Goal: Task Accomplishment & Management: Manage account settings

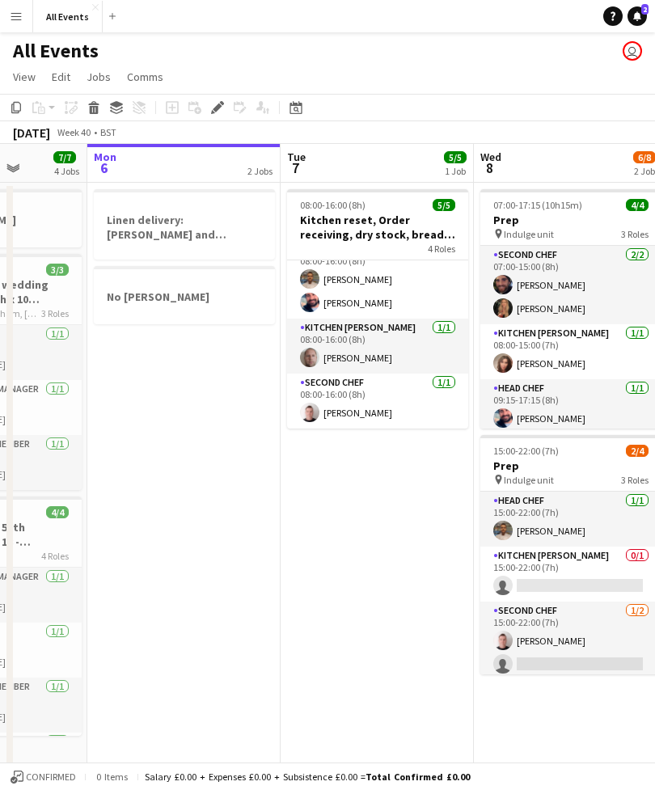
scroll to position [75, 0]
click at [418, 334] on app-card-role "Kitchen [PERSON_NAME] [DATE] 08:00-16:00 (8h) [PERSON_NAME]" at bounding box center [377, 345] width 181 height 55
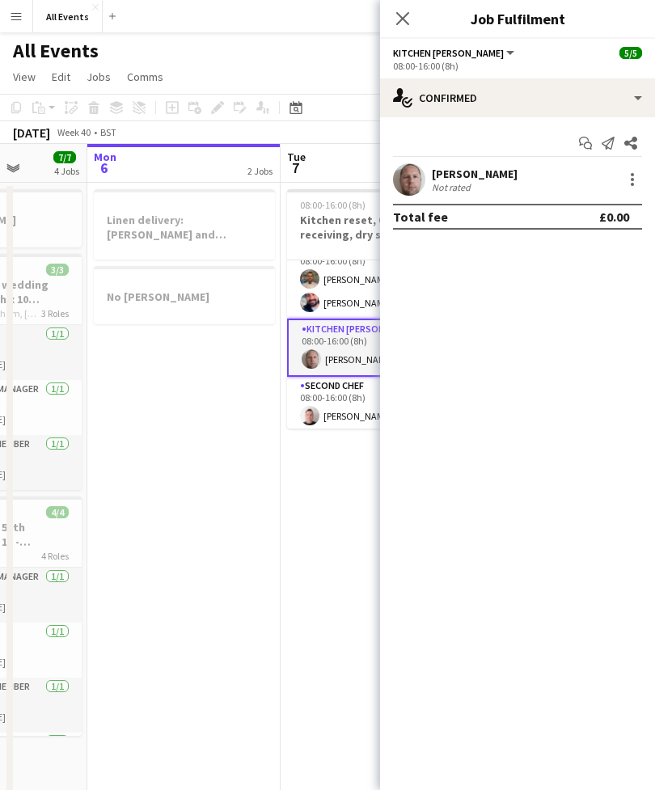
click at [476, 52] on button "Kitchen [PERSON_NAME]" at bounding box center [455, 53] width 124 height 12
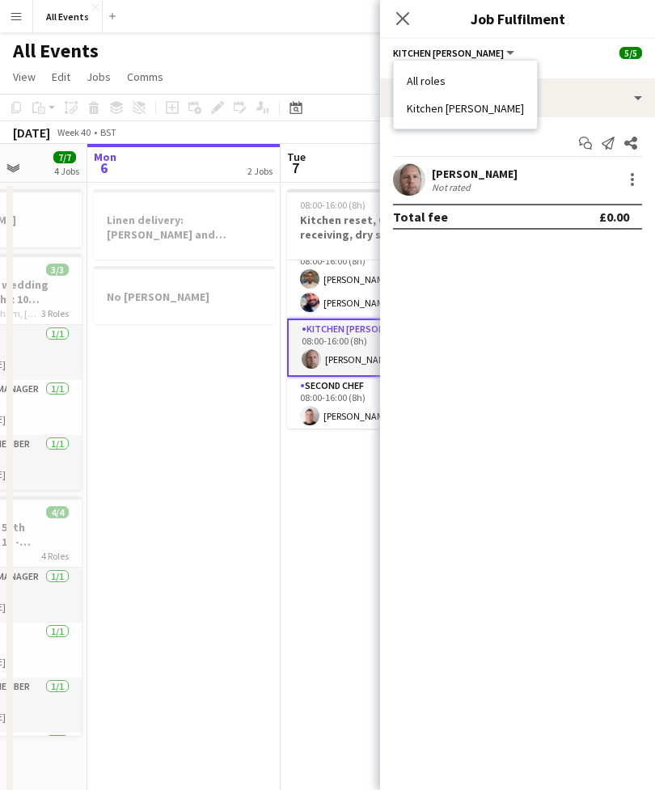
click at [466, 105] on li "Kitchen [PERSON_NAME]" at bounding box center [465, 108] width 117 height 15
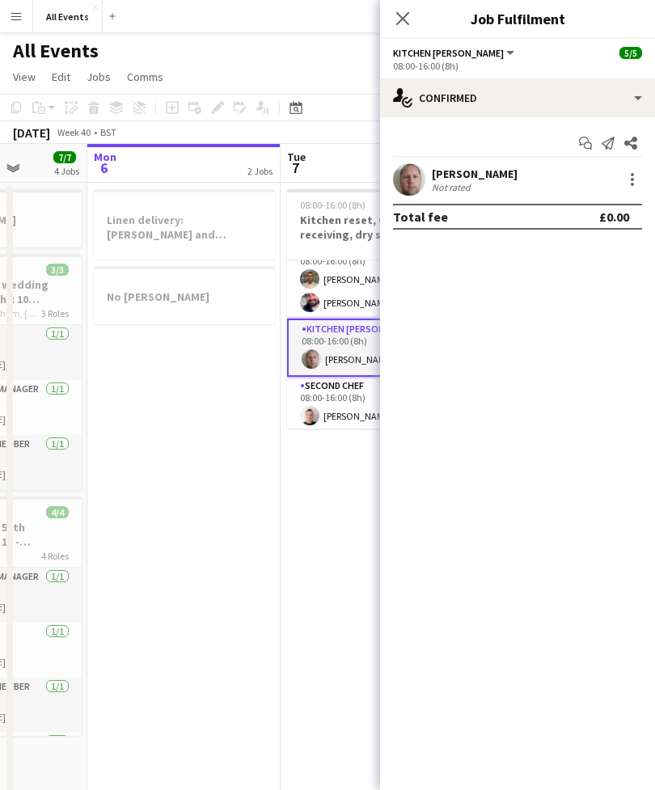
click at [641, 175] on div at bounding box center [631, 179] width 19 height 19
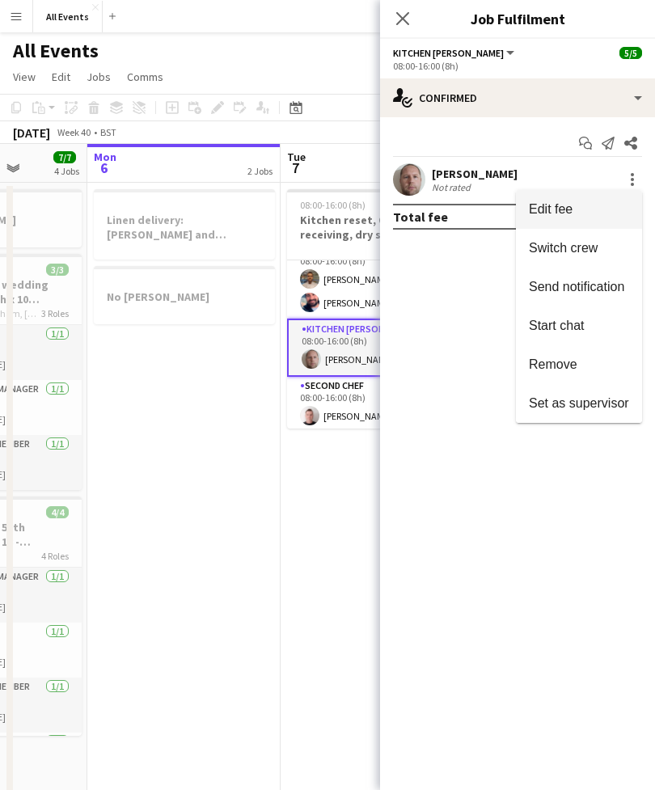
click at [470, 56] on div at bounding box center [327, 395] width 655 height 790
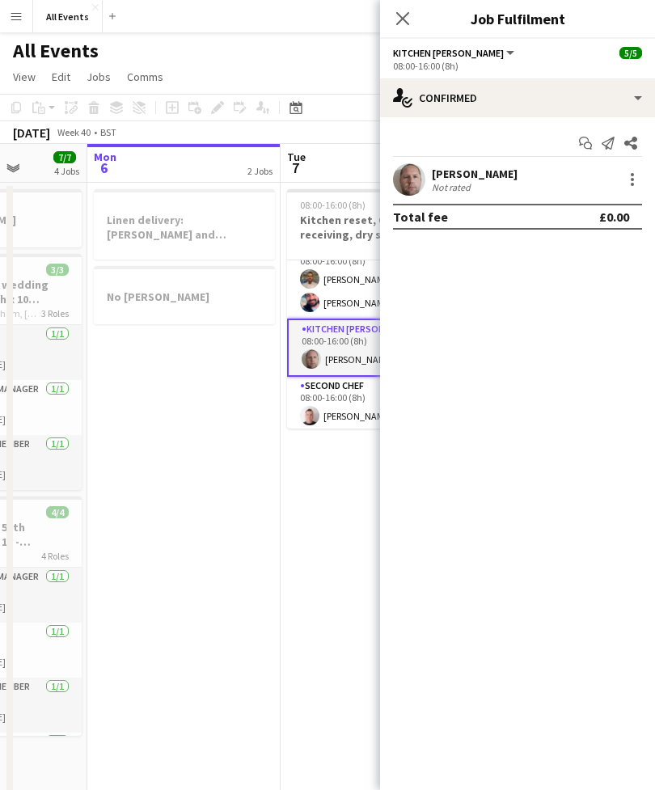
click at [474, 53] on button "Kitchen [PERSON_NAME]" at bounding box center [455, 53] width 124 height 12
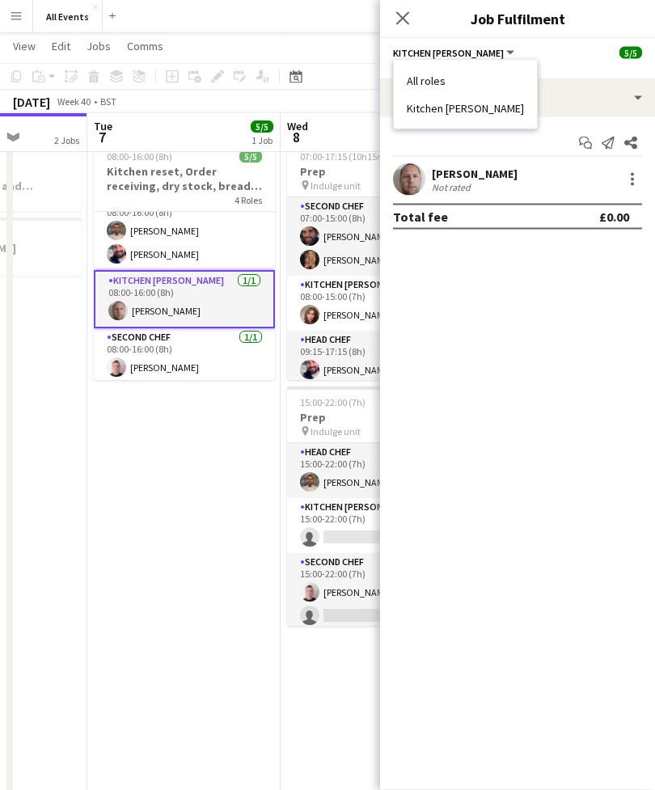
scroll to position [47, 0]
click at [634, 88] on div "single-neutral-actions-check-2 Confirmed" at bounding box center [517, 97] width 275 height 39
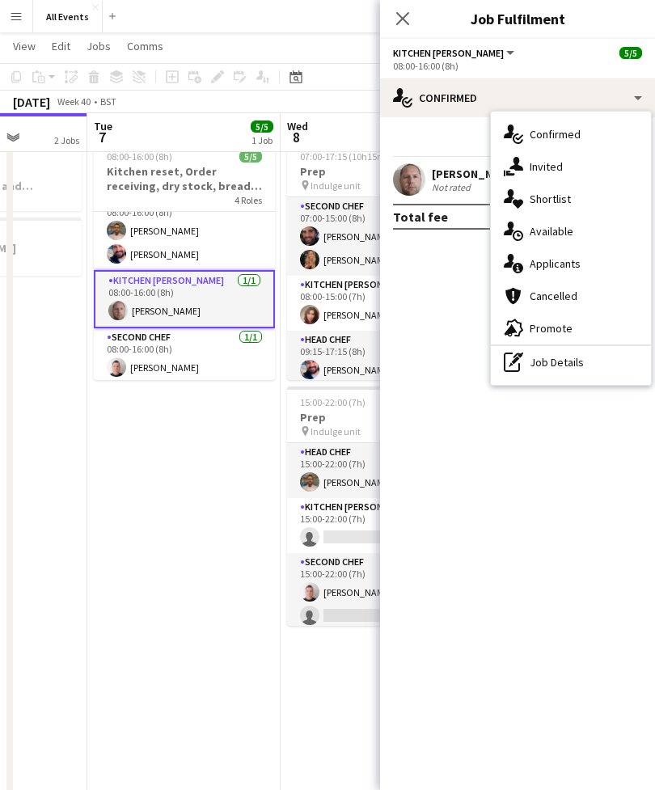
click at [574, 359] on div "pen-write Job Details" at bounding box center [571, 362] width 160 height 32
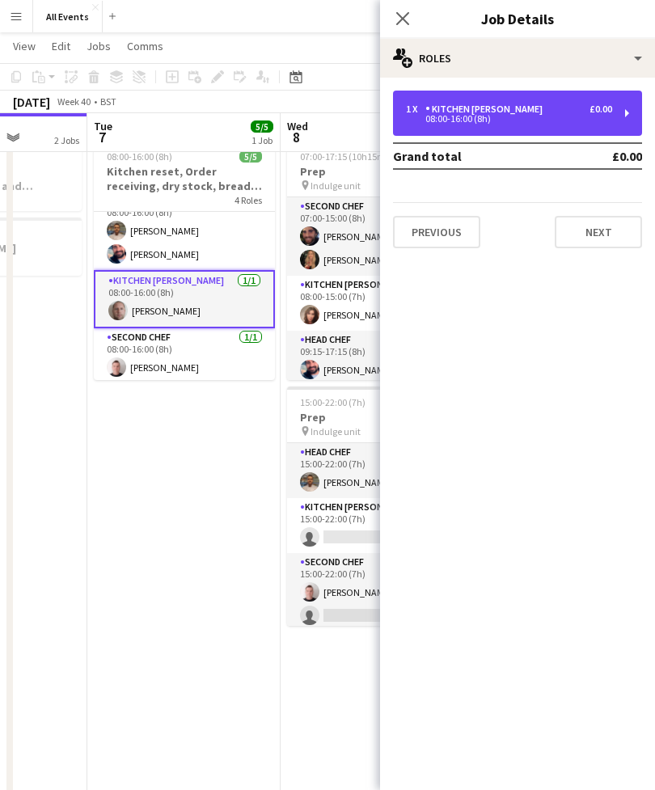
click at [626, 107] on div "1 x Kitchen [PERSON_NAME] £0.00 08:00-16:00 (8h)" at bounding box center [517, 113] width 249 height 45
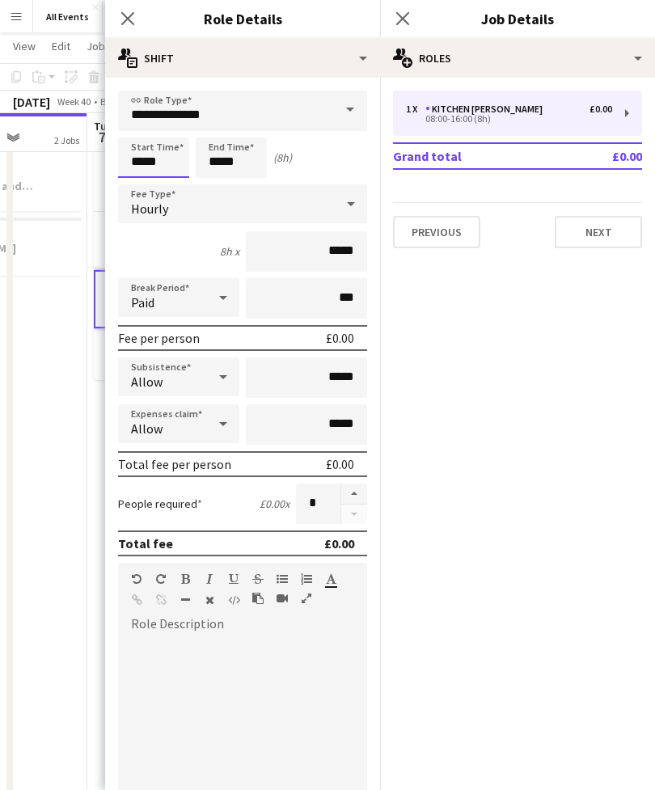
click at [177, 158] on input "*****" at bounding box center [153, 157] width 71 height 40
type input "*****"
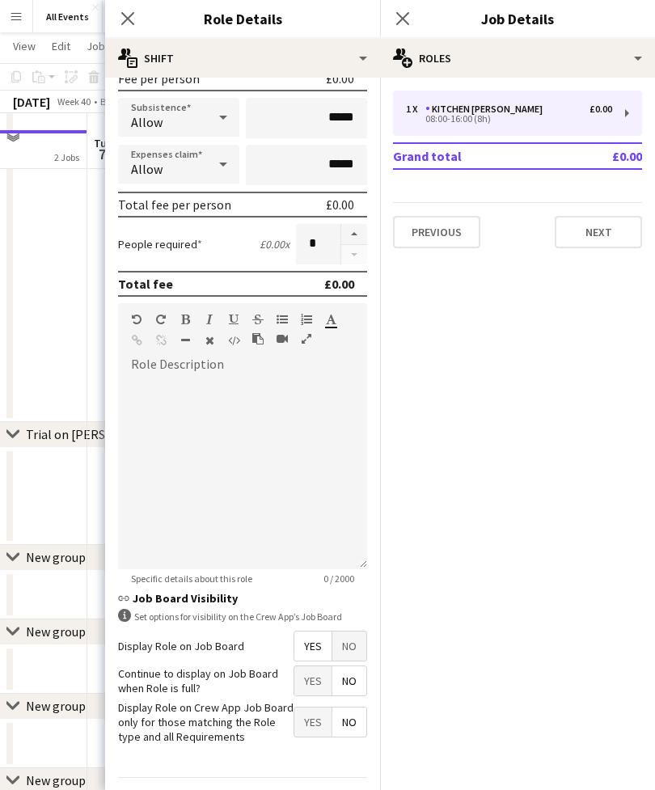
scroll to position [482, 0]
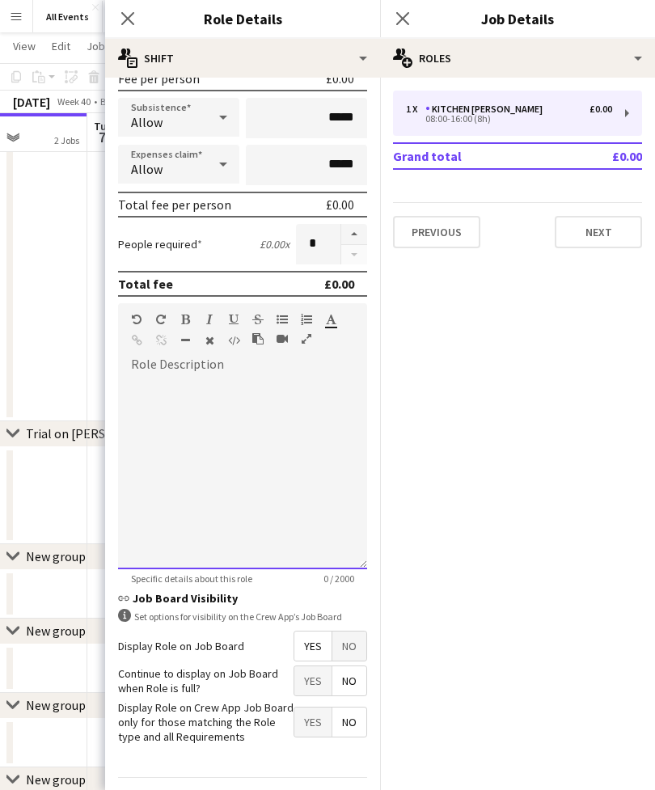
click at [365, 469] on div at bounding box center [242, 472] width 249 height 194
click at [310, 499] on div at bounding box center [242, 472] width 249 height 194
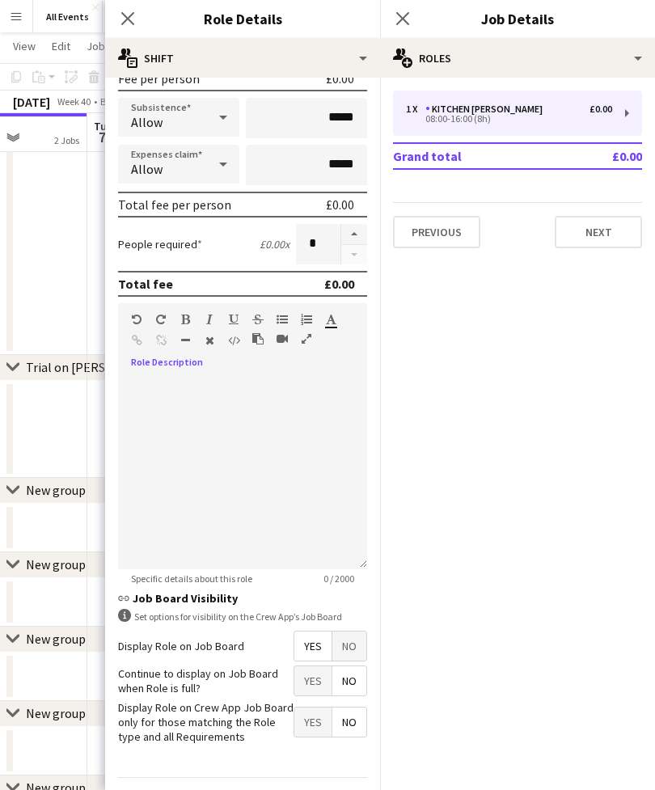
scroll to position [259, 0]
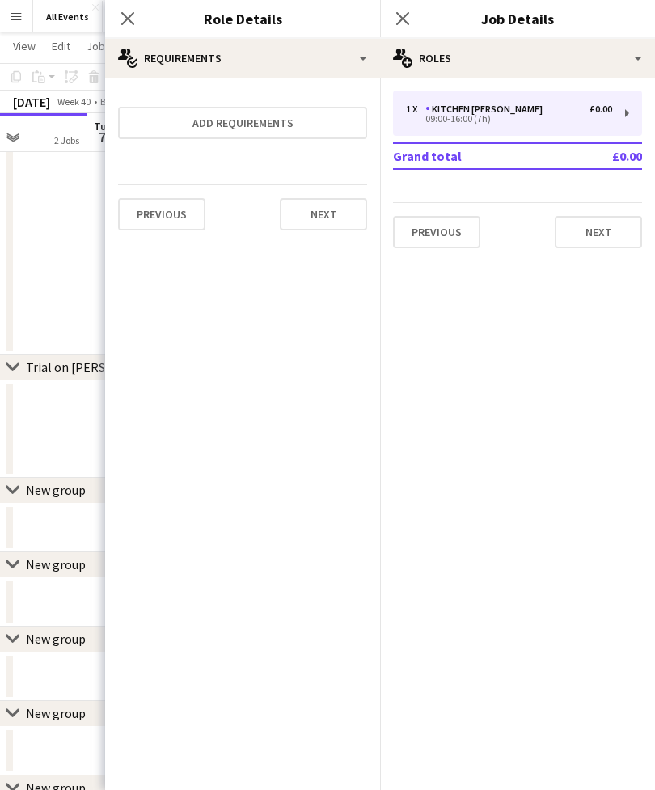
scroll to position [0, 0]
click at [318, 215] on button "Next" at bounding box center [323, 214] width 87 height 32
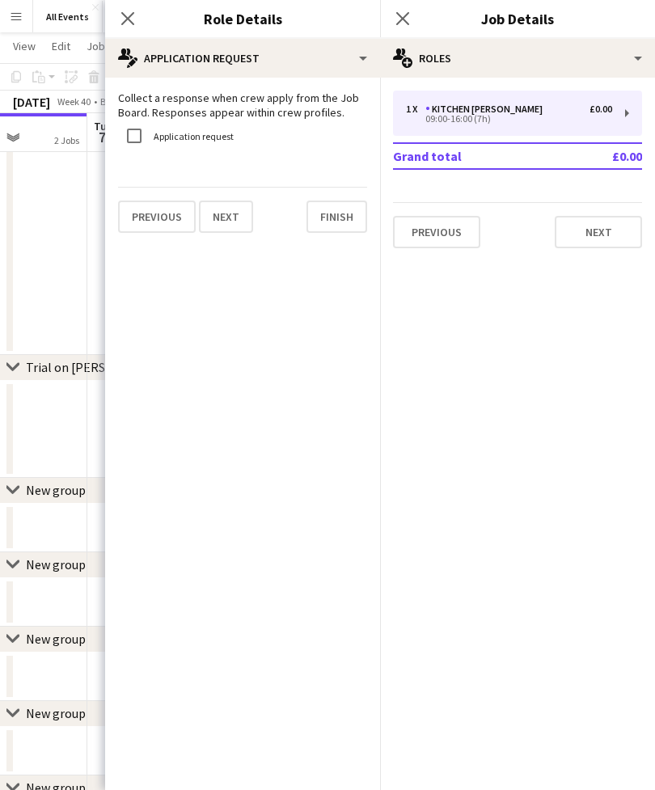
click at [348, 224] on button "Finish" at bounding box center [336, 216] width 61 height 32
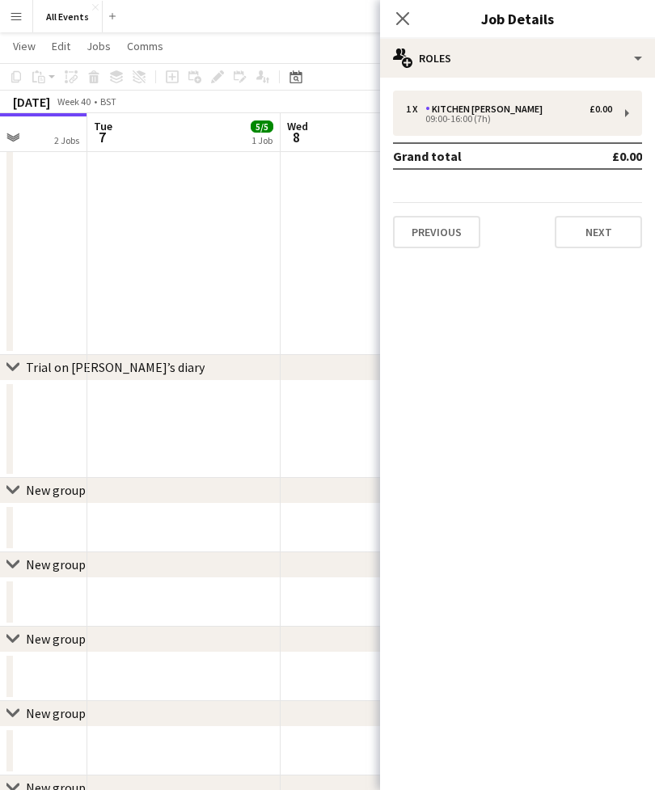
click at [411, 17] on app-icon "Close pop-in" at bounding box center [402, 18] width 19 height 19
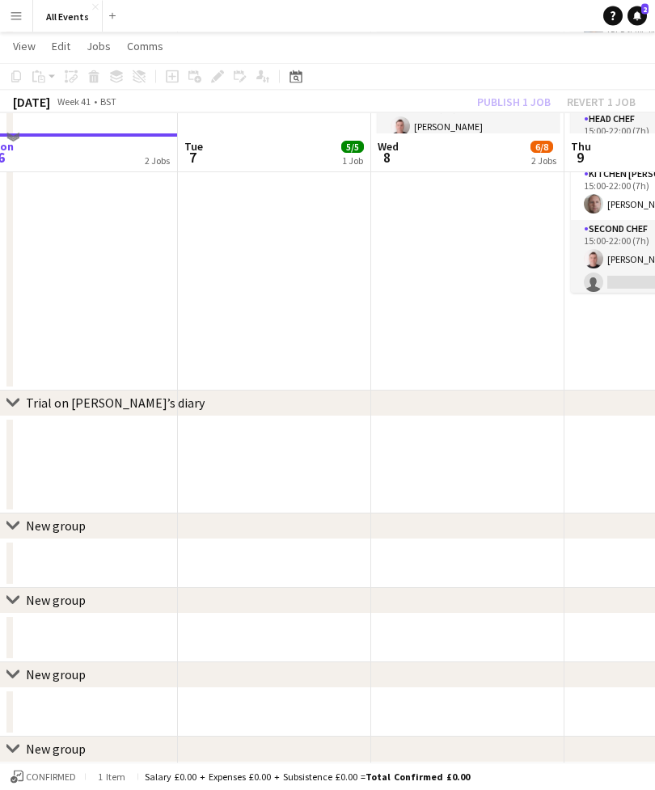
scroll to position [498, 0]
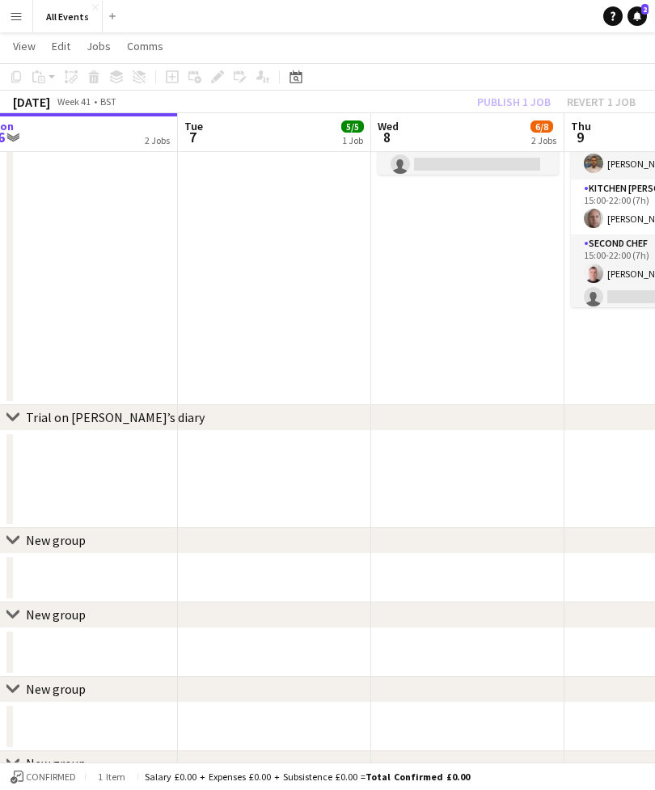
click at [275, 226] on app-date-cell "Updated 08:00-16:00 (8h) 5/5 Kitchen reset, Order receiving, dry stock, bread a…" at bounding box center [274, 44] width 193 height 722
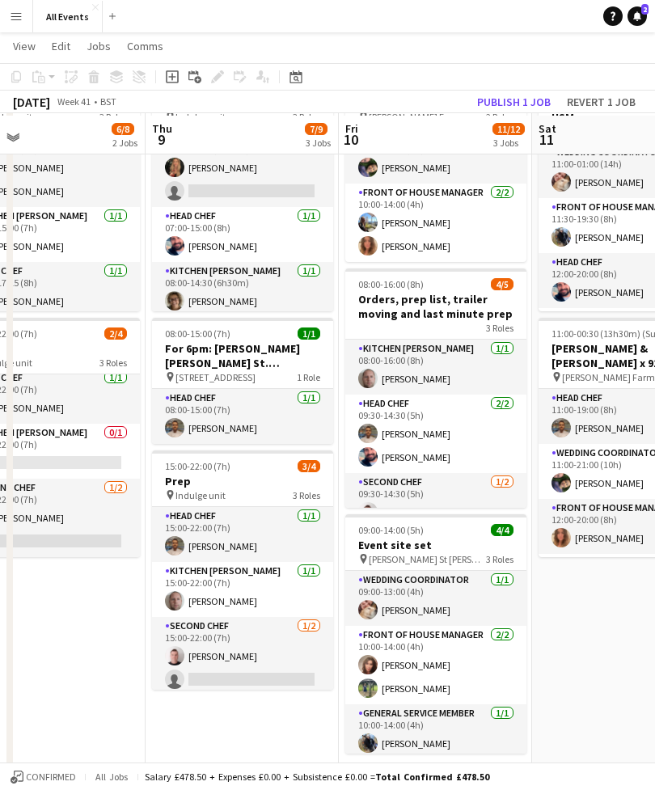
scroll to position [118, 0]
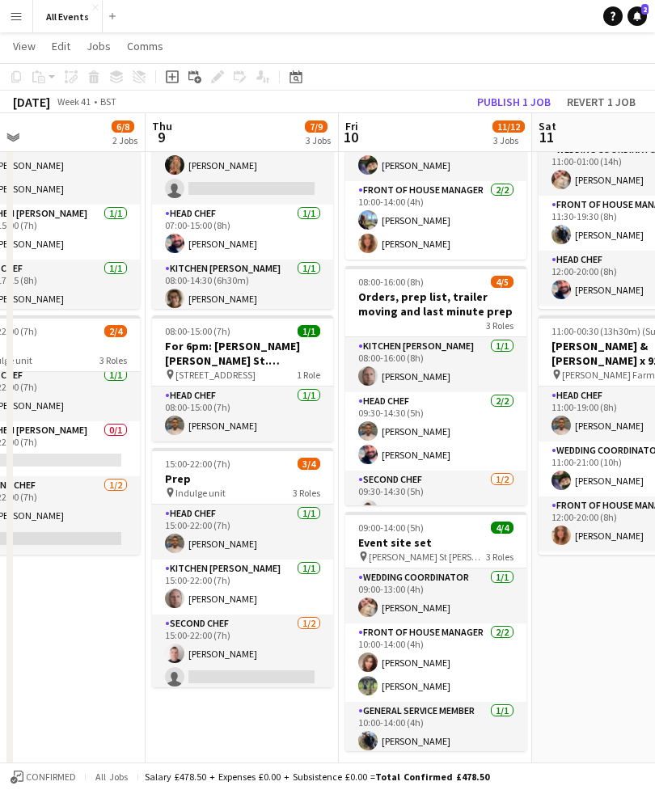
click at [265, 361] on h3 "For 6pm: [PERSON_NAME] [PERSON_NAME] St.[PERSON_NAME] party x 13 drop off [GEOG…" at bounding box center [242, 353] width 181 height 29
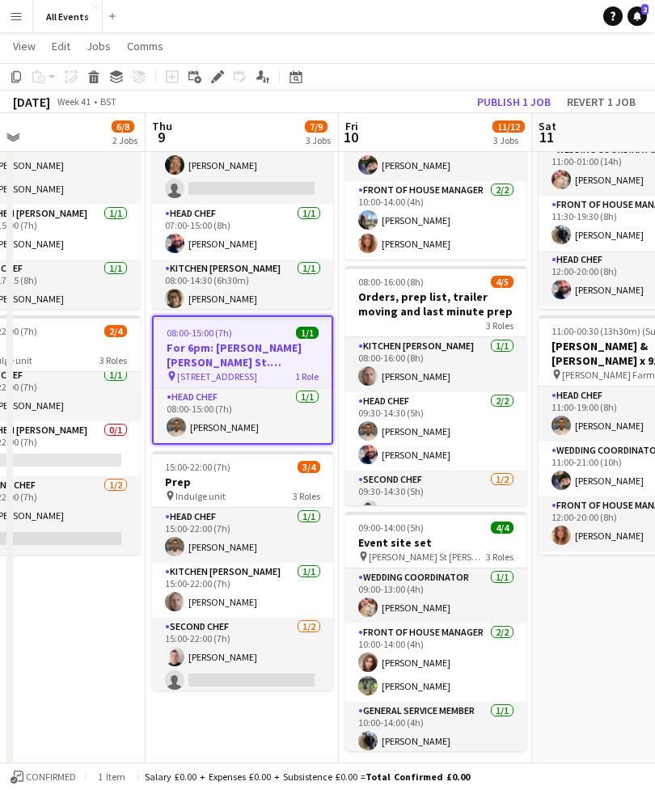
click at [280, 596] on app-card-role "Kitchen [PERSON_NAME] [DATE] 15:00-22:00 (7h) [PERSON_NAME]" at bounding box center [242, 589] width 181 height 55
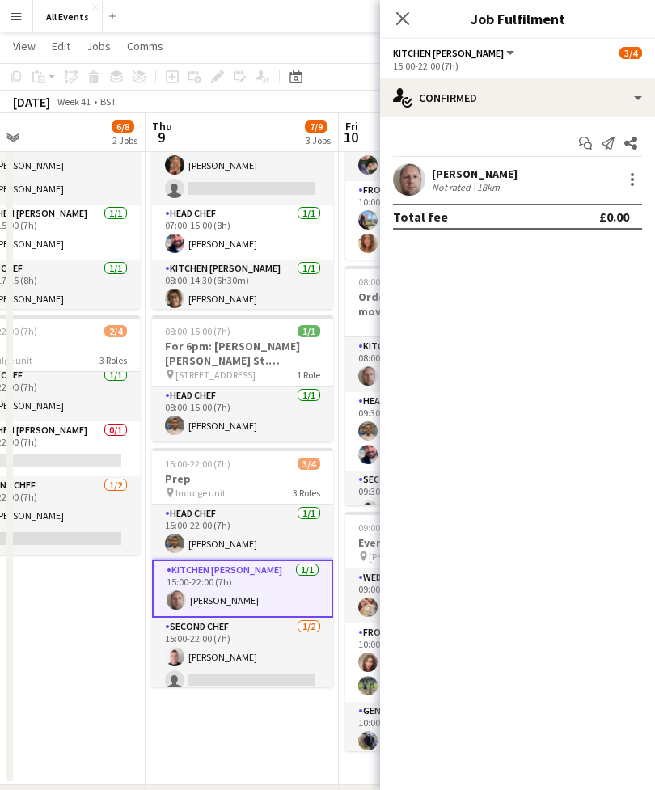
click at [483, 51] on div "Kitchen [PERSON_NAME] All roles Kitchen [PERSON_NAME] 3/4" at bounding box center [517, 52] width 249 height 15
click at [459, 57] on span "Kitchen [PERSON_NAME]" at bounding box center [448, 53] width 111 height 12
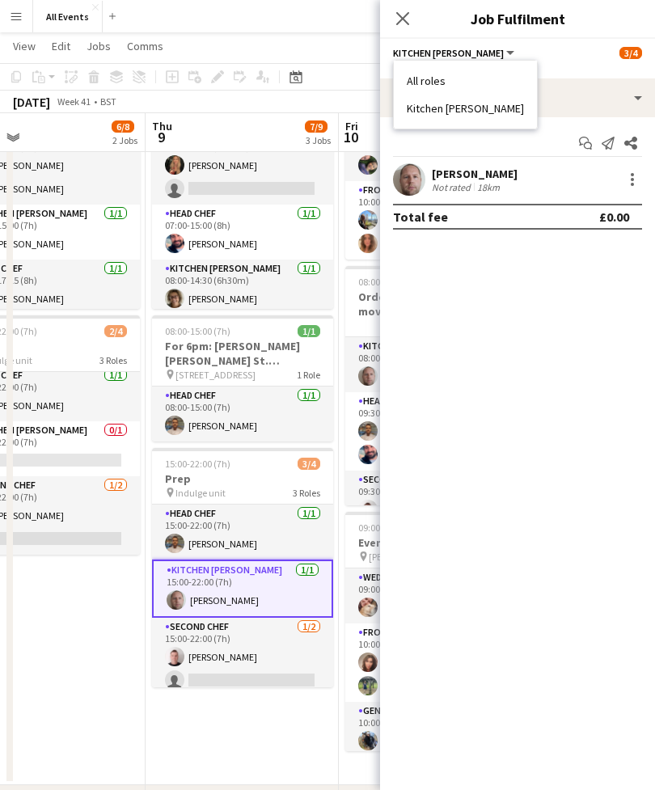
click at [555, 58] on div "Kitchen [PERSON_NAME] All roles Kitchen [PERSON_NAME] 3/4" at bounding box center [517, 52] width 249 height 15
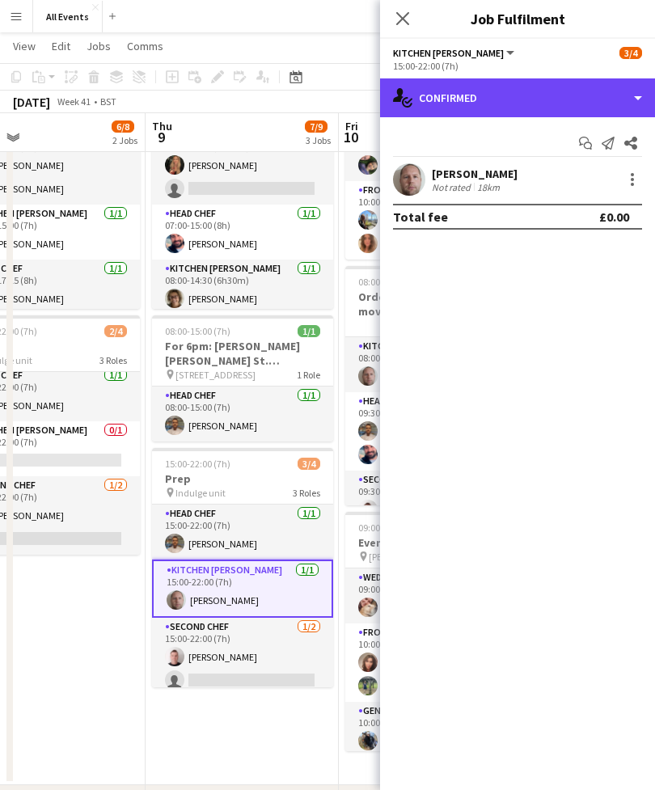
click at [634, 105] on div "single-neutral-actions-check-2 Confirmed" at bounding box center [517, 97] width 275 height 39
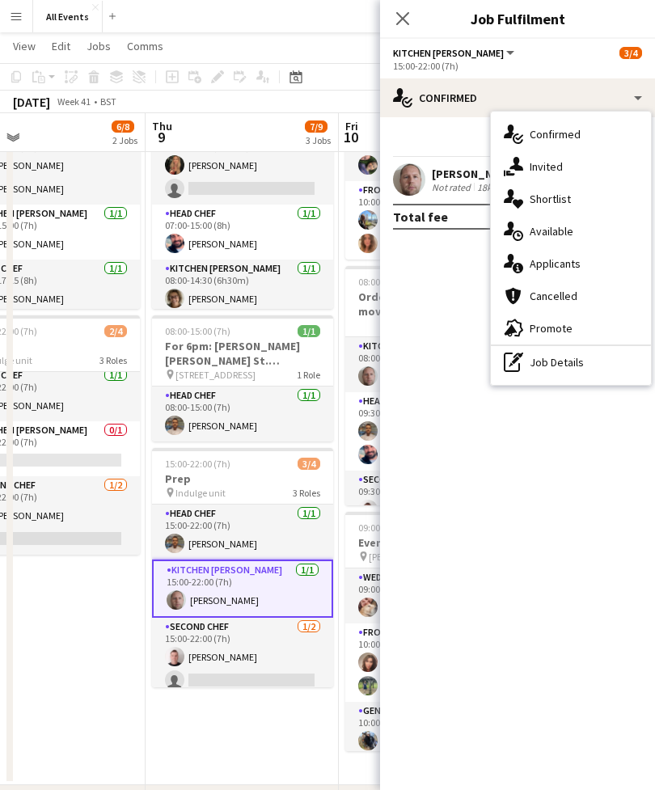
click at [555, 306] on div "cancellation Cancelled" at bounding box center [571, 296] width 160 height 32
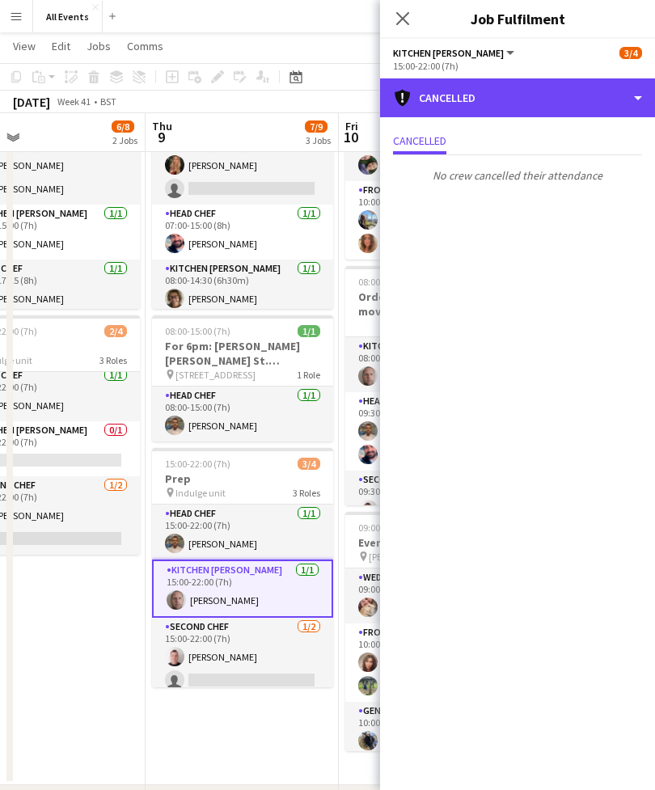
click at [641, 103] on div "cancellation Cancelled" at bounding box center [517, 97] width 275 height 39
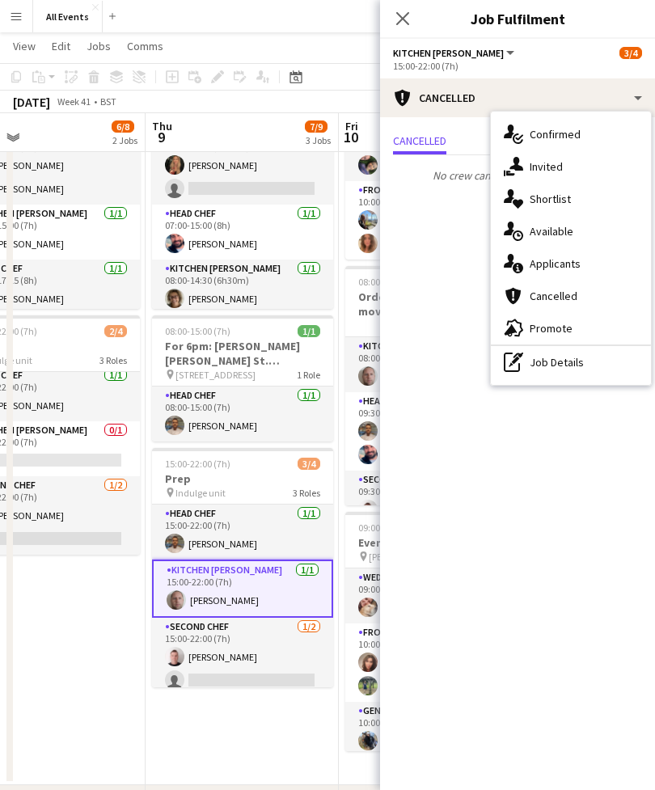
click at [579, 305] on div "cancellation Cancelled" at bounding box center [571, 296] width 160 height 32
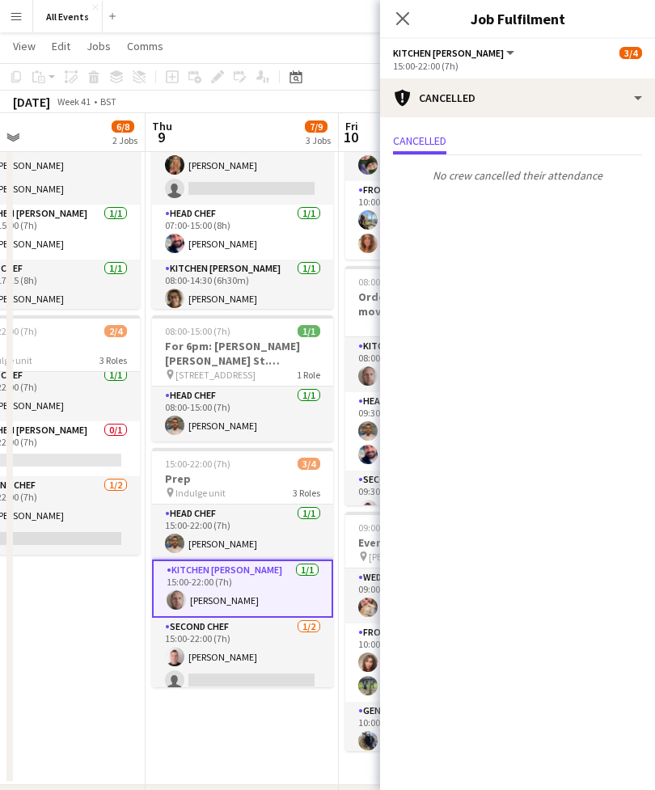
click at [411, 11] on app-icon "Close pop-in" at bounding box center [402, 18] width 19 height 19
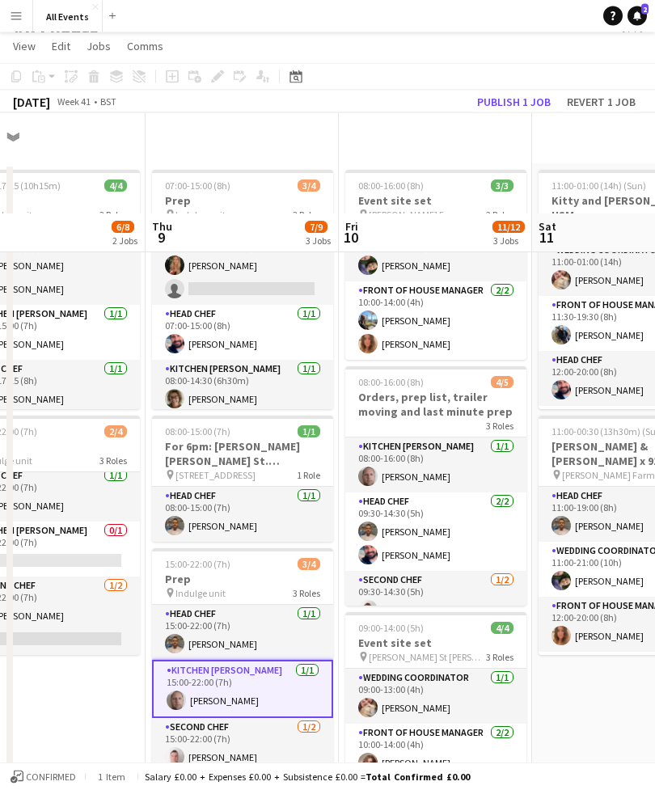
scroll to position [0, 0]
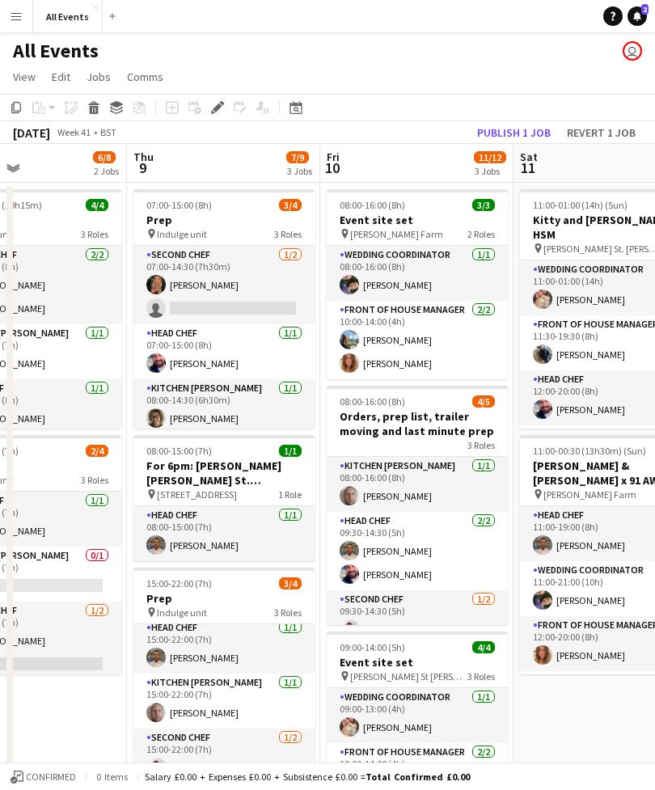
scroll to position [6, 0]
click at [224, 701] on app-card-role "Kitchen [PERSON_NAME] [DATE] 15:00-22:00 (7h) [PERSON_NAME]" at bounding box center [223, 700] width 181 height 55
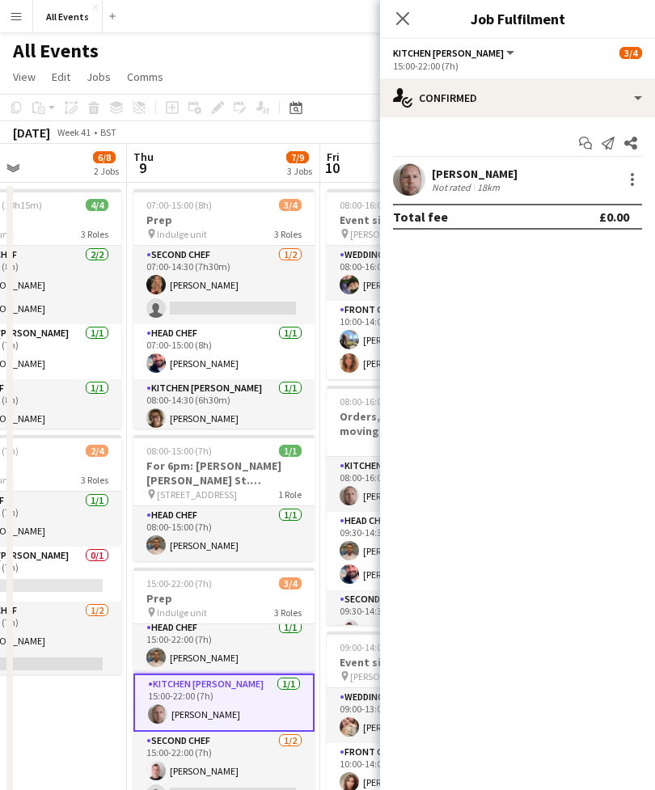
click at [639, 179] on div at bounding box center [631, 179] width 19 height 19
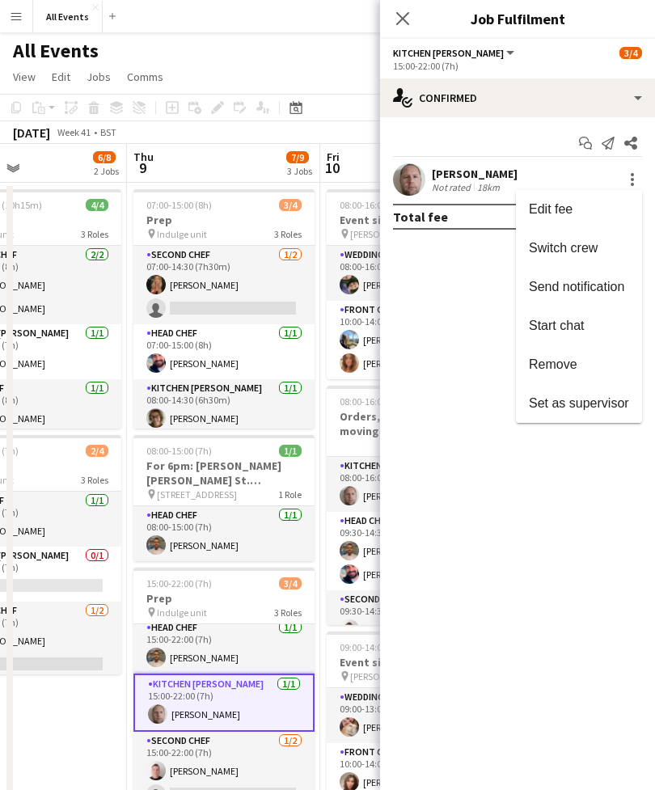
click at [491, 394] on div at bounding box center [327, 395] width 655 height 790
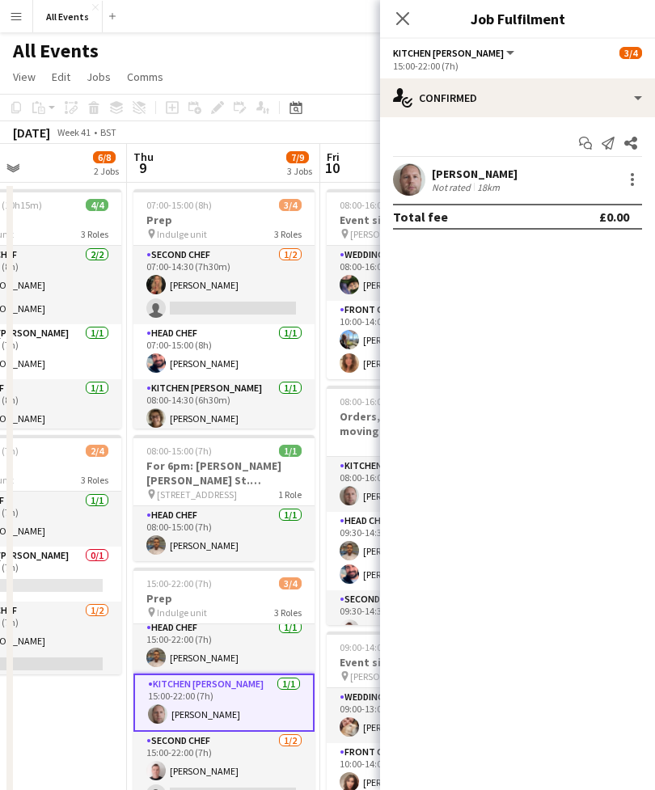
click at [641, 145] on app-icon "Share" at bounding box center [630, 143] width 23 height 23
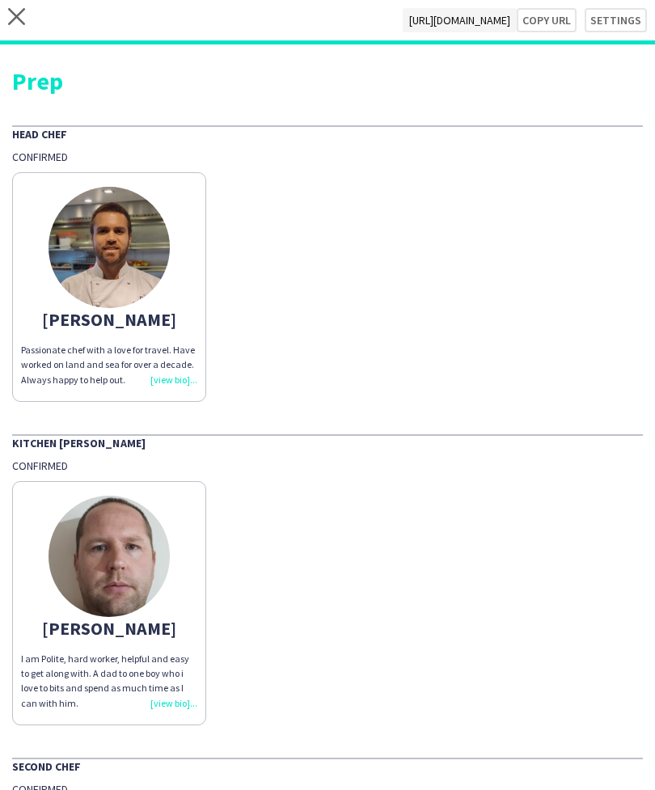
click at [36, 24] on div "close https://admin.liveforce.co/v2/s/e5db88ae-cda1-4642-b882-bc5a09ca13f5 Copy…" at bounding box center [327, 22] width 655 height 44
click at [23, 12] on icon "close" at bounding box center [16, 16] width 17 height 17
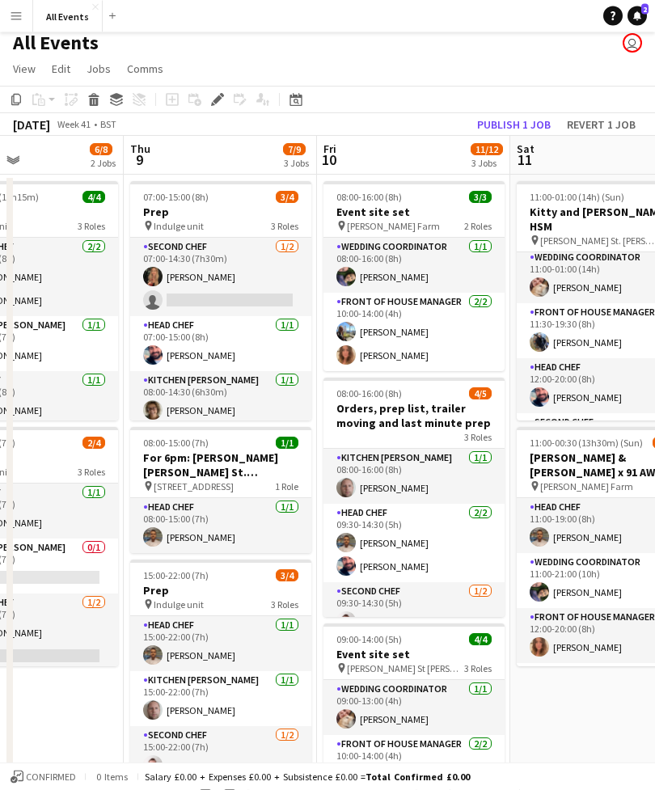
scroll to position [10, 0]
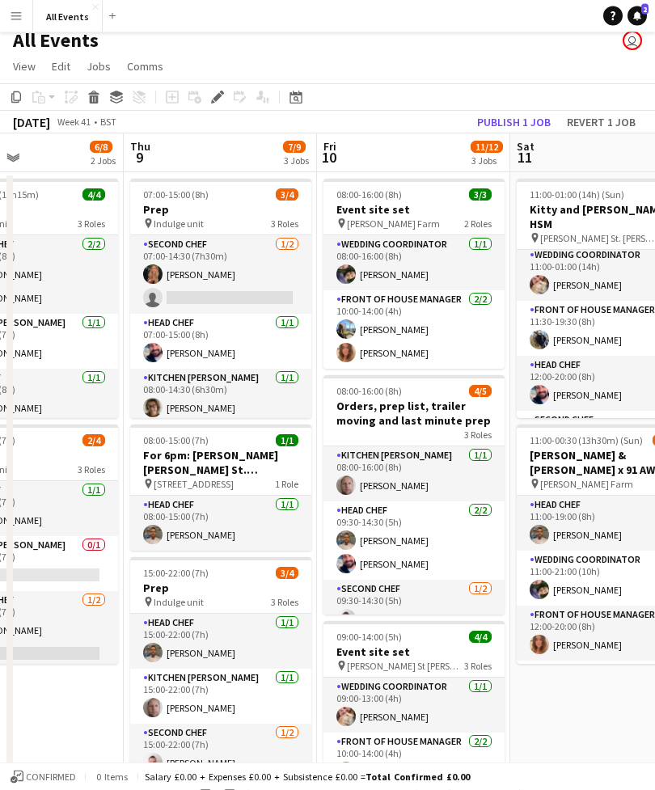
click at [255, 690] on app-card-role "Kitchen [PERSON_NAME] [DATE] 15:00-22:00 (7h) [PERSON_NAME]" at bounding box center [220, 696] width 181 height 55
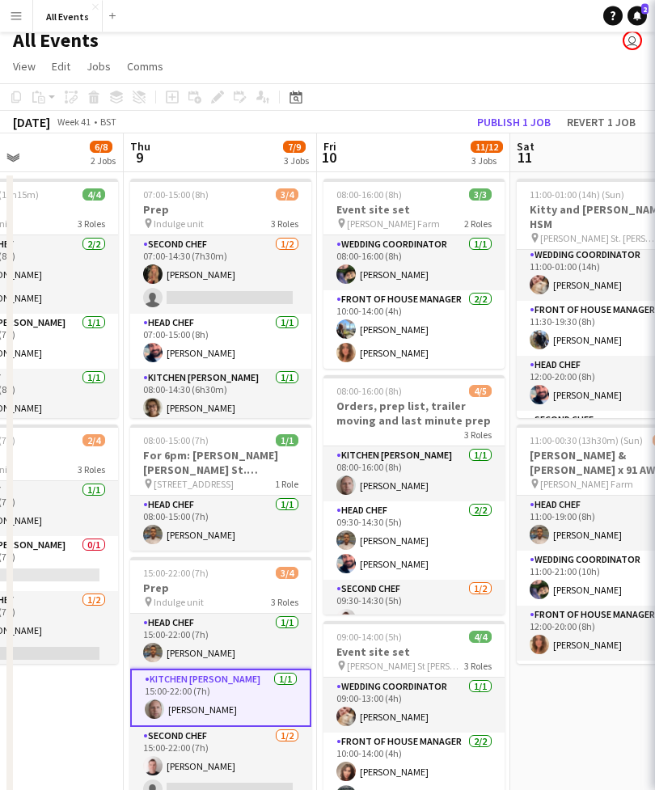
scroll to position [11, 0]
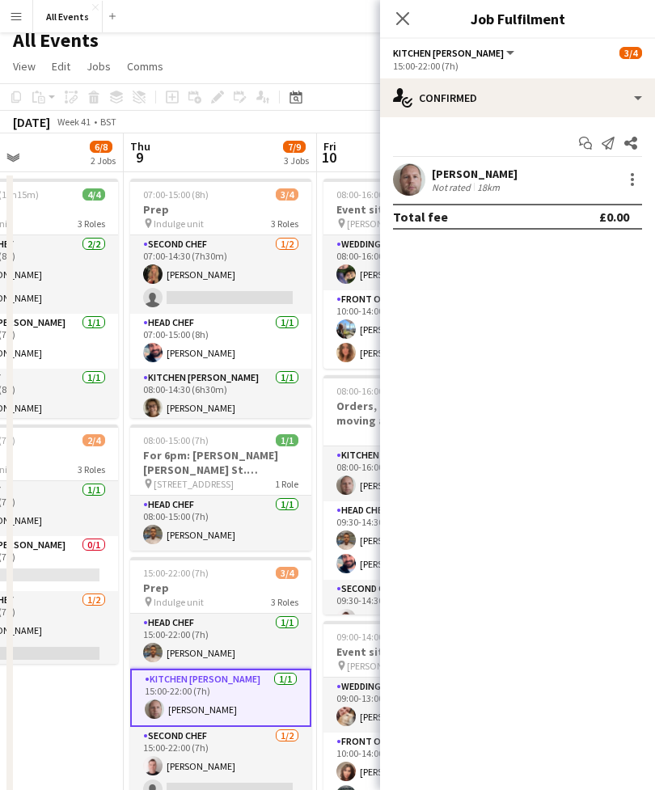
click at [476, 58] on button "Kitchen [PERSON_NAME]" at bounding box center [455, 53] width 124 height 12
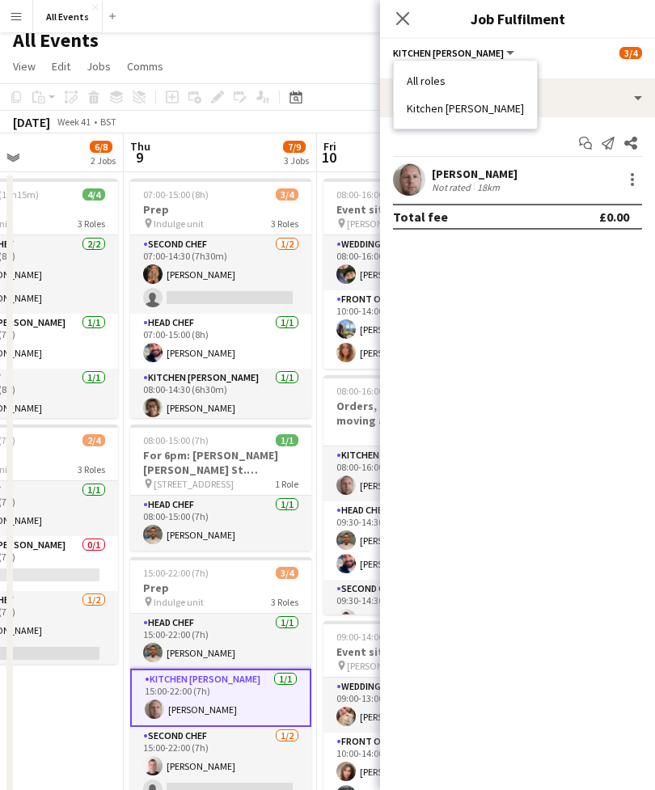
click at [440, 82] on li "All roles" at bounding box center [465, 81] width 117 height 15
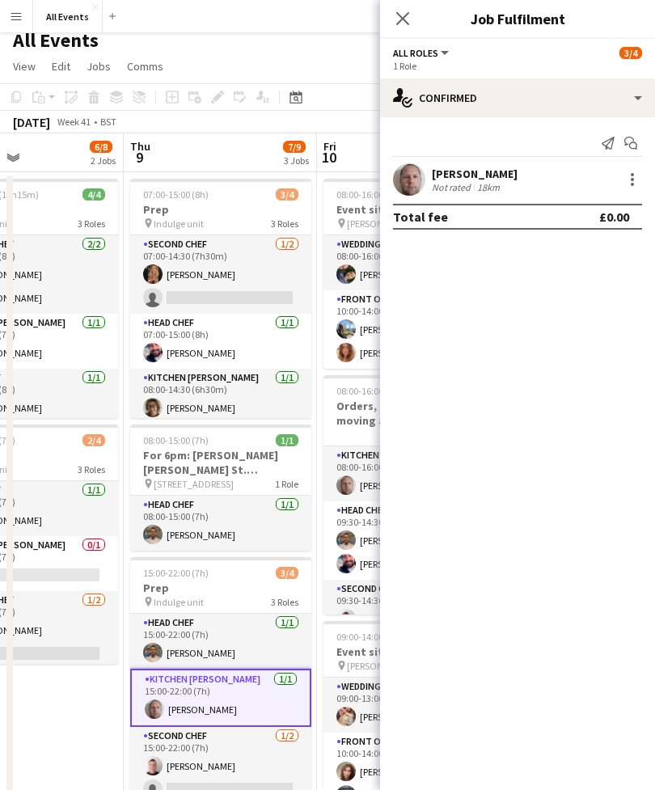
click at [444, 52] on button "All roles" at bounding box center [422, 53] width 58 height 12
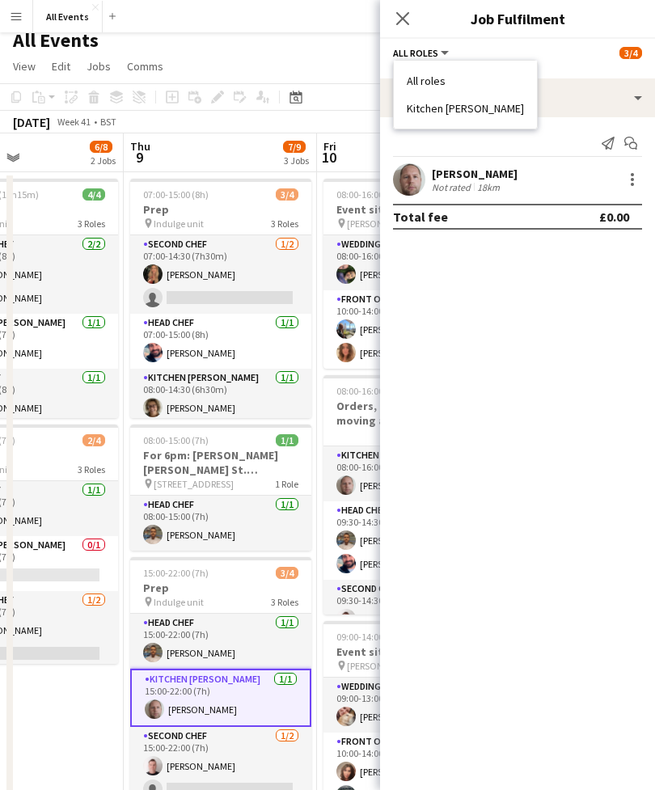
click at [466, 112] on li "Kitchen [PERSON_NAME]" at bounding box center [465, 108] width 117 height 15
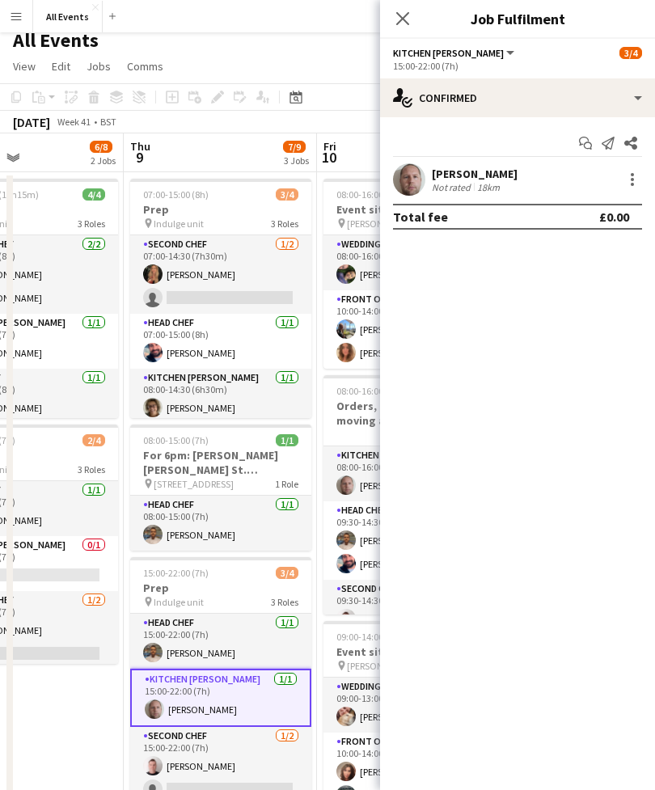
click at [640, 182] on div at bounding box center [631, 179] width 19 height 19
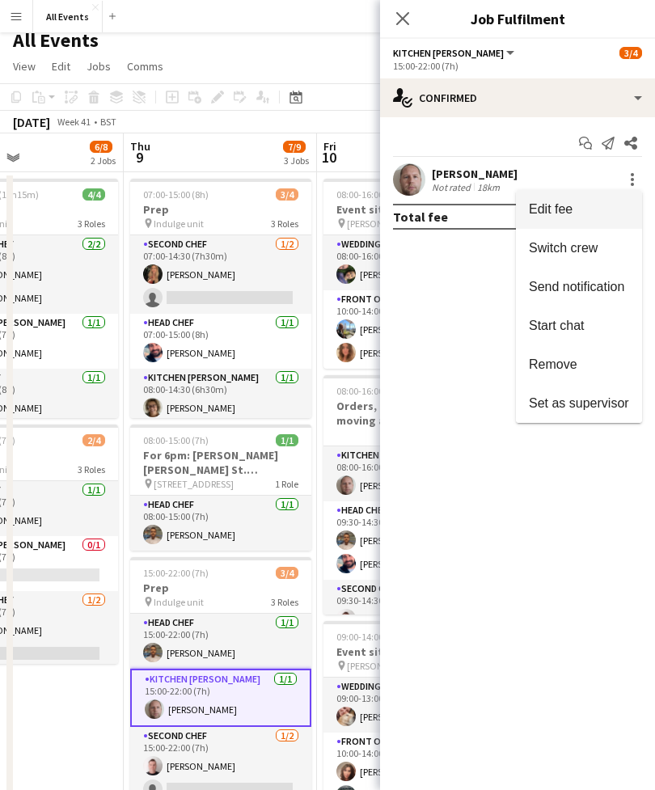
click at [489, 310] on div at bounding box center [327, 395] width 655 height 790
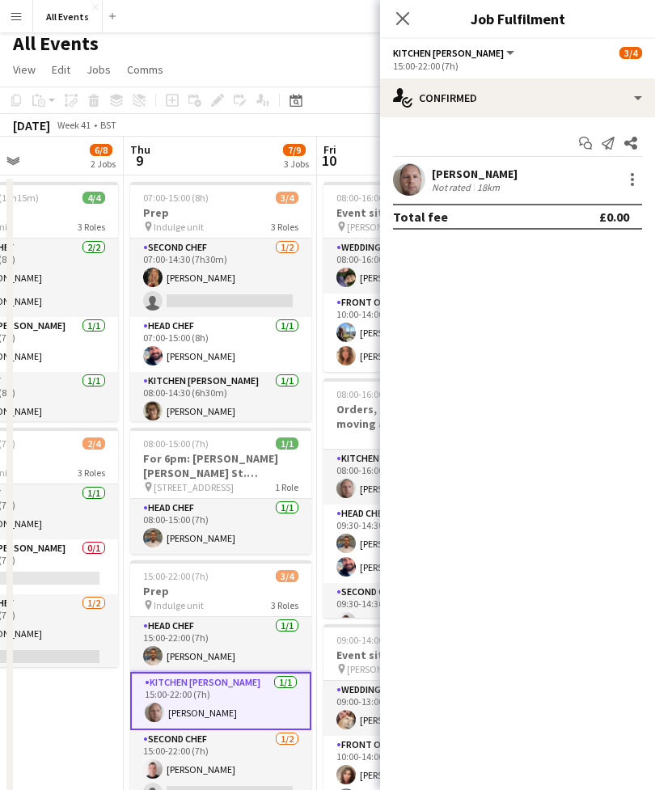
scroll to position [0, 0]
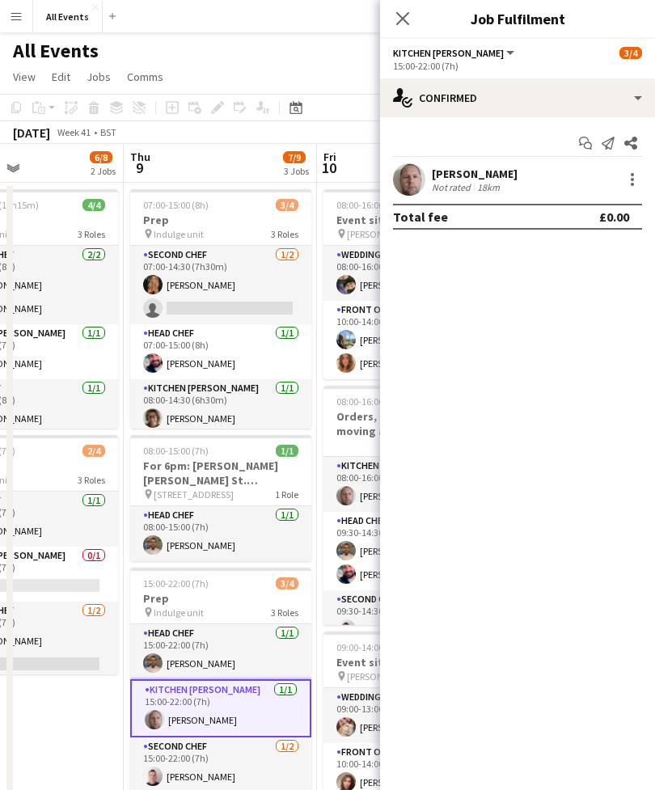
click at [638, 181] on div at bounding box center [631, 179] width 19 height 19
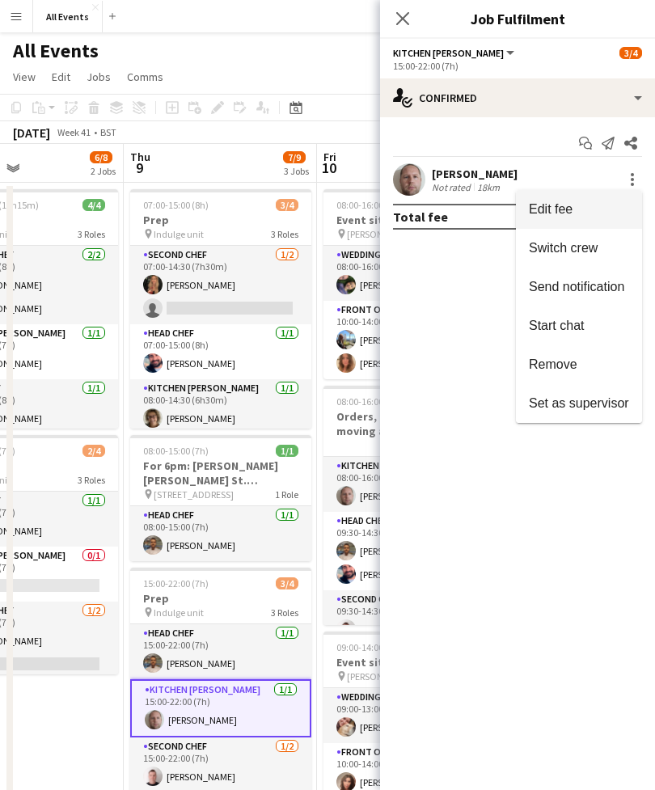
click at [527, 535] on div at bounding box center [327, 395] width 655 height 790
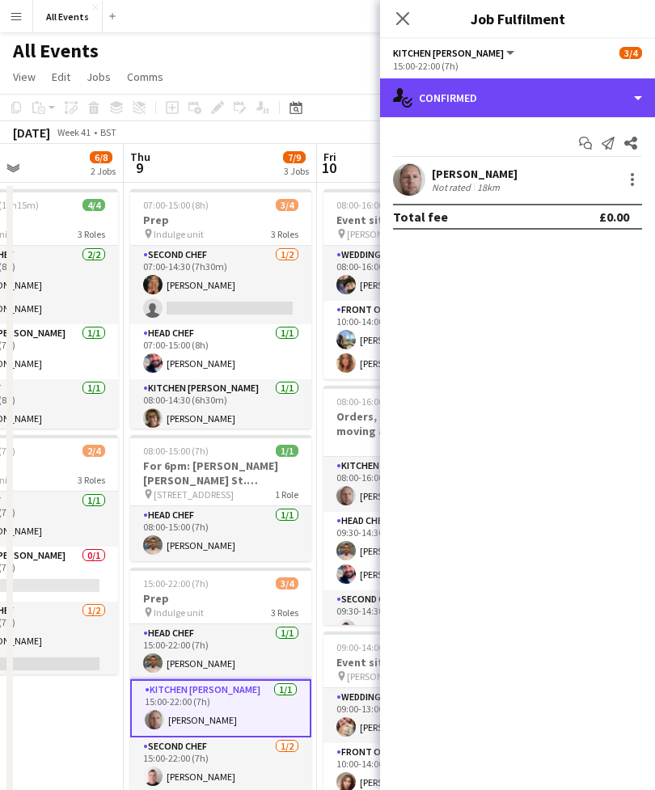
click at [645, 95] on div "single-neutral-actions-check-2 Confirmed" at bounding box center [517, 97] width 275 height 39
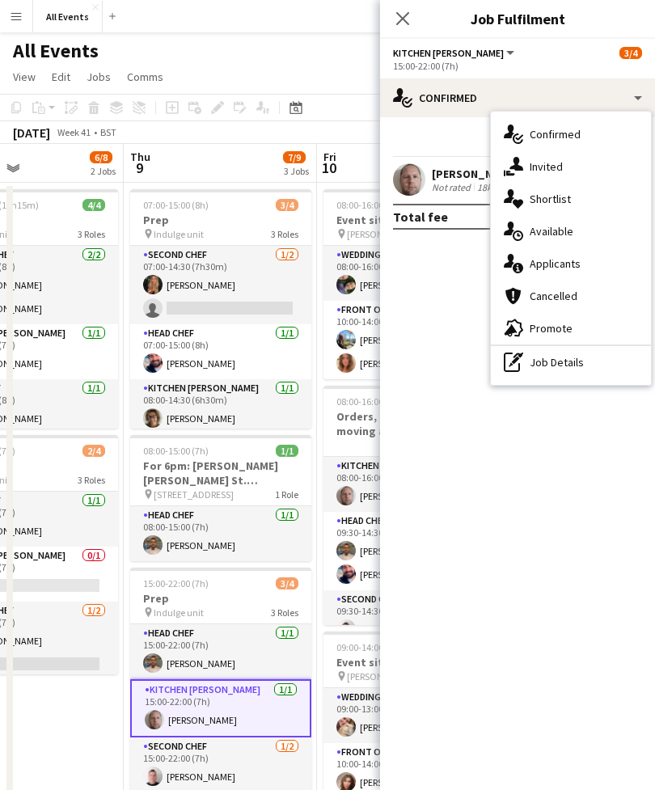
click at [567, 363] on div "pen-write Job Details" at bounding box center [571, 362] width 160 height 32
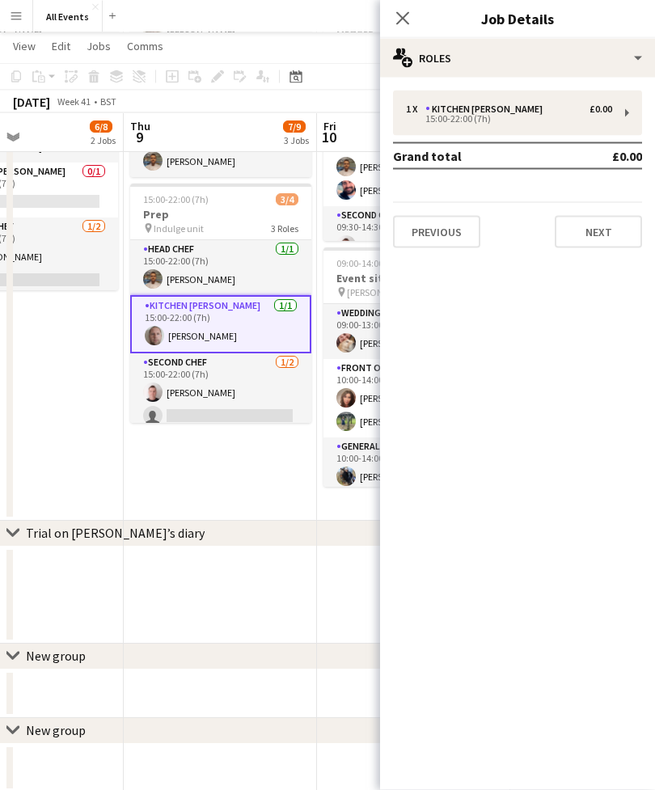
click at [617, 223] on button "Next" at bounding box center [597, 232] width 87 height 32
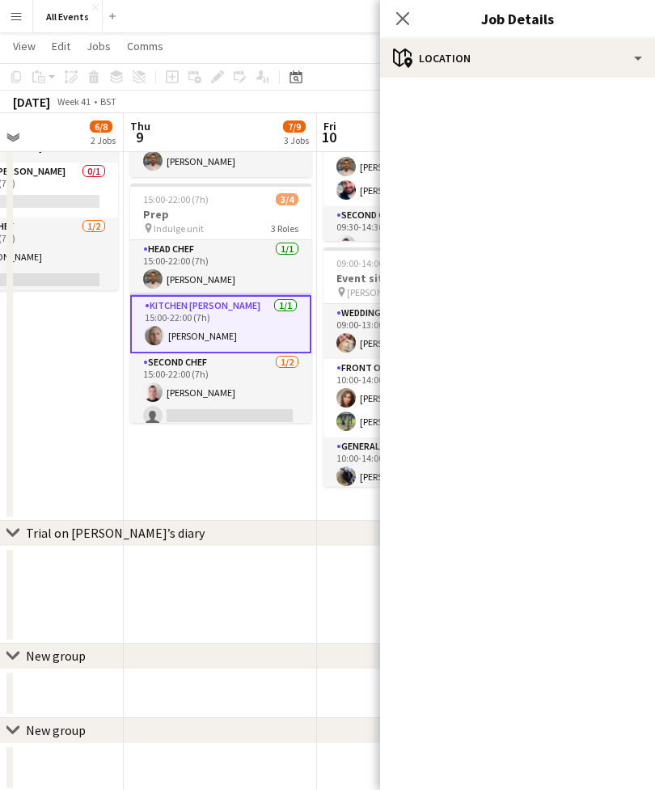
click at [404, 25] on icon "Close pop-in" at bounding box center [402, 18] width 13 height 13
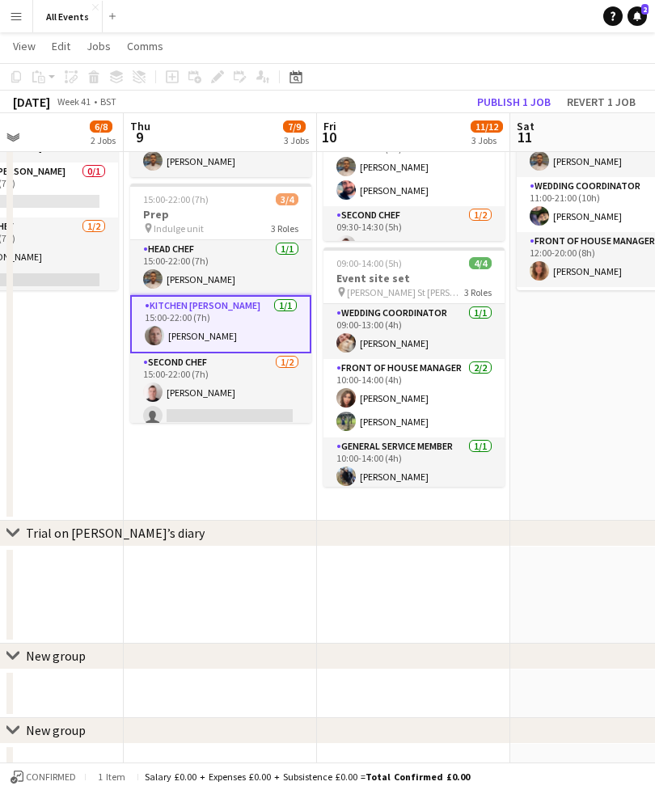
click at [244, 326] on app-card-role "Kitchen [PERSON_NAME] [DATE] 15:00-22:00 (7h) [PERSON_NAME]" at bounding box center [220, 324] width 181 height 58
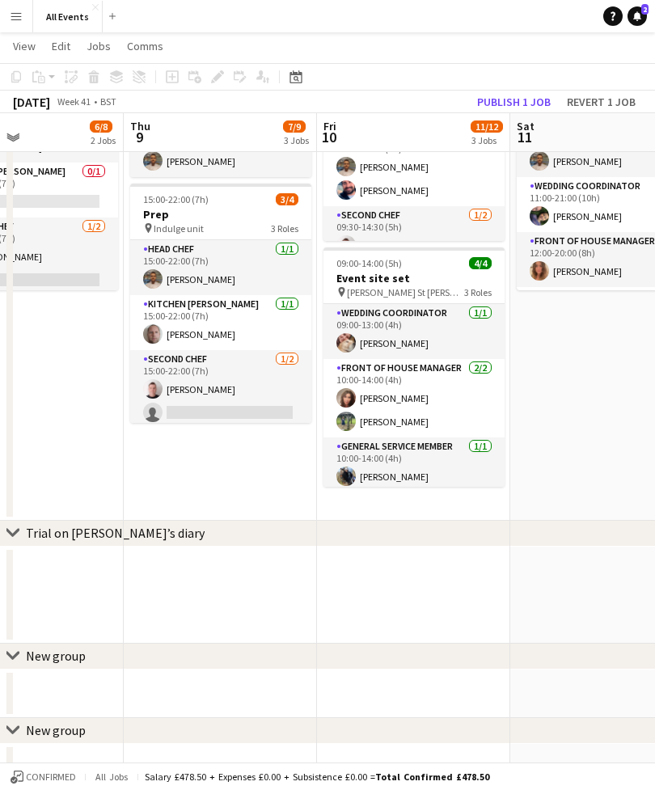
click at [224, 334] on app-card-role "Kitchen [PERSON_NAME] [DATE] 15:00-22:00 (7h) [PERSON_NAME]" at bounding box center [220, 322] width 181 height 55
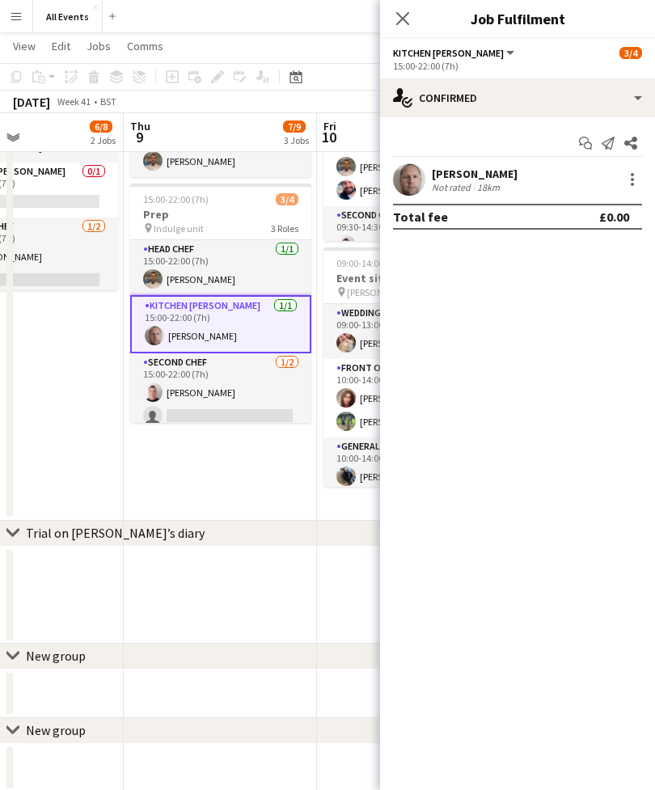
click at [468, 58] on button "Kitchen [PERSON_NAME]" at bounding box center [455, 53] width 124 height 12
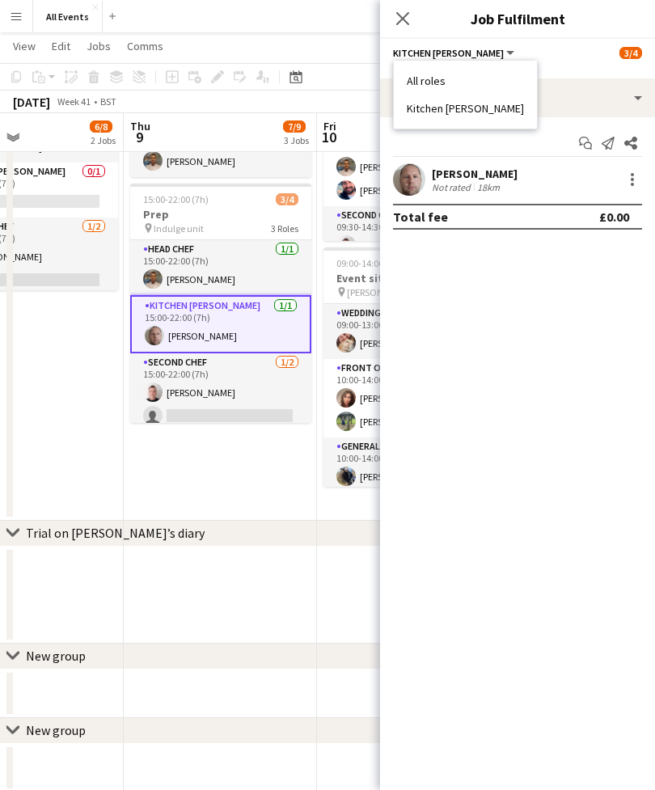
click at [567, 52] on div "Kitchen [PERSON_NAME] All roles Kitchen [PERSON_NAME] 3/4" at bounding box center [517, 52] width 249 height 15
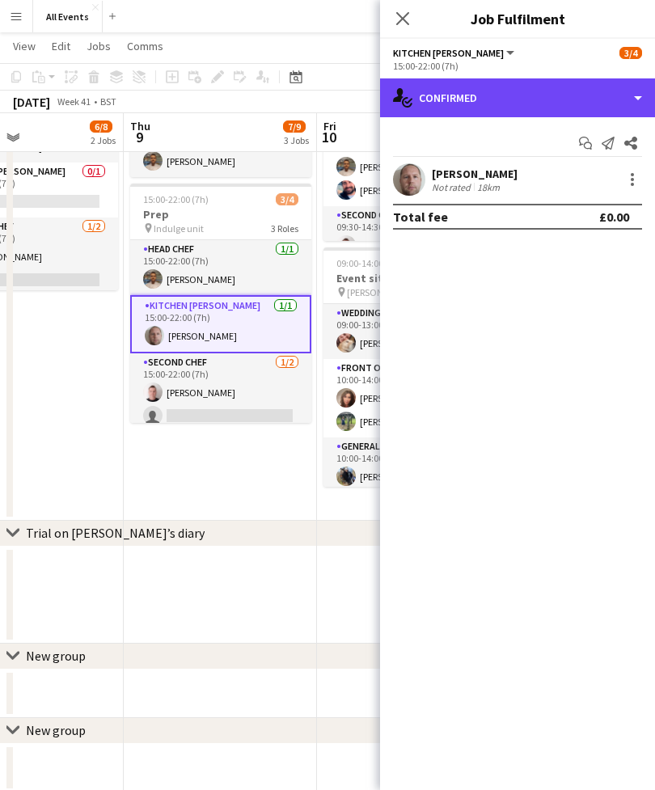
click at [643, 101] on div "single-neutral-actions-check-2 Confirmed" at bounding box center [517, 97] width 275 height 39
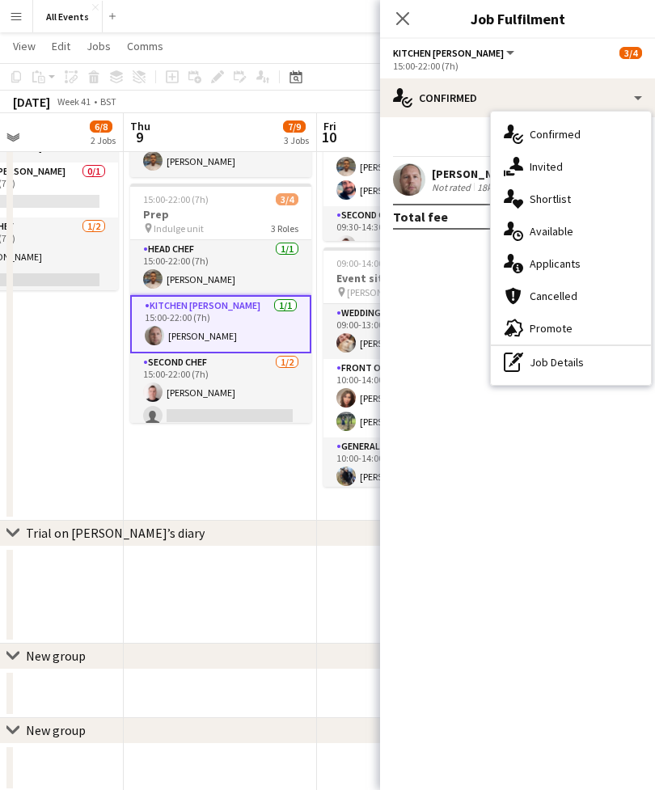
click at [574, 365] on div "pen-write Job Details" at bounding box center [571, 362] width 160 height 32
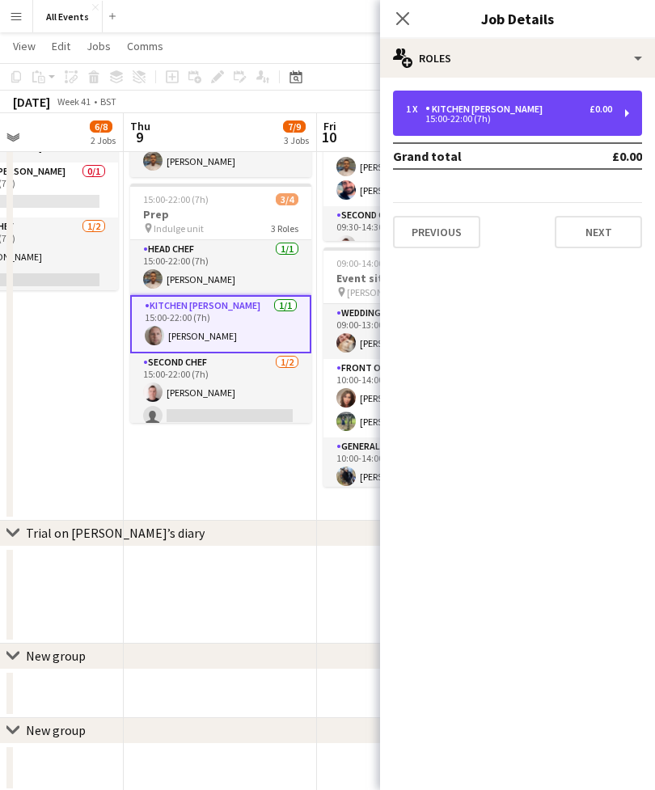
click at [626, 103] on div "1 x Kitchen Porter £0.00 15:00-22:00 (7h)" at bounding box center [517, 113] width 249 height 45
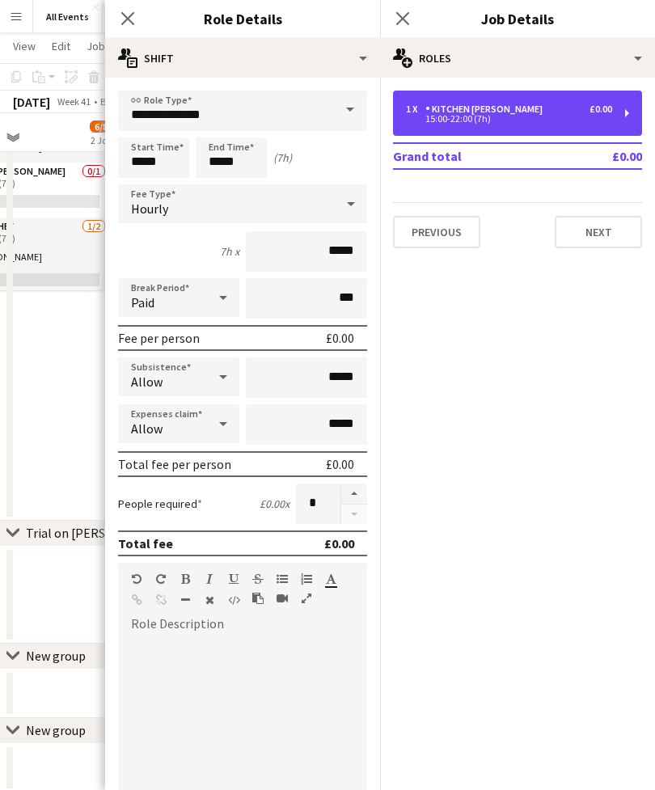
scroll to position [0, 0]
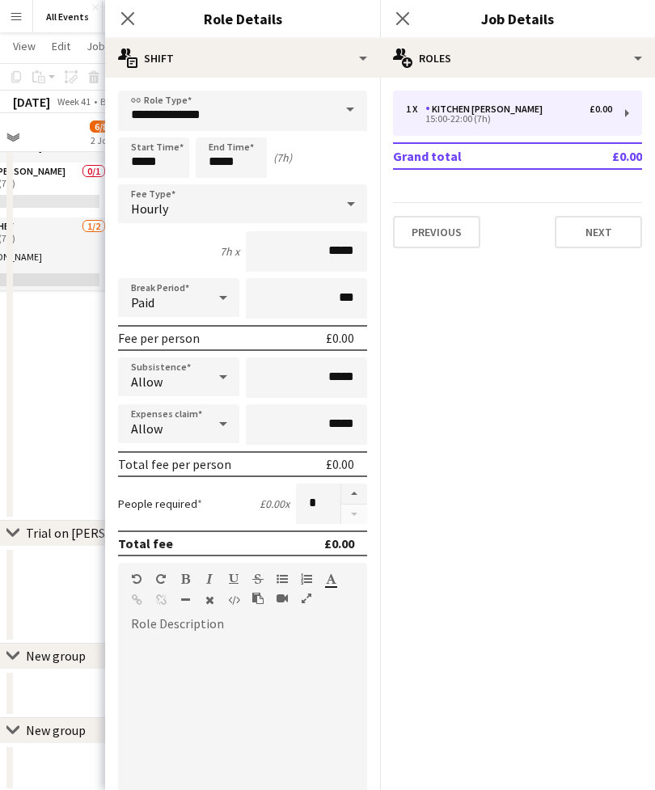
click at [353, 107] on span at bounding box center [350, 110] width 34 height 39
click at [356, 112] on span at bounding box center [350, 110] width 34 height 39
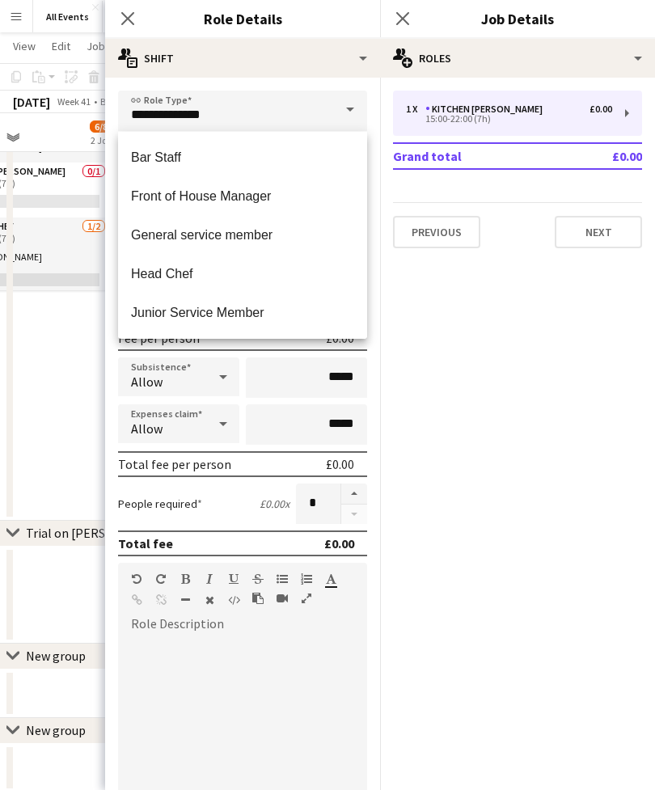
click at [354, 100] on span at bounding box center [350, 110] width 34 height 39
click at [230, 113] on input "**********" at bounding box center [242, 111] width 249 height 40
click at [359, 103] on span at bounding box center [350, 110] width 34 height 39
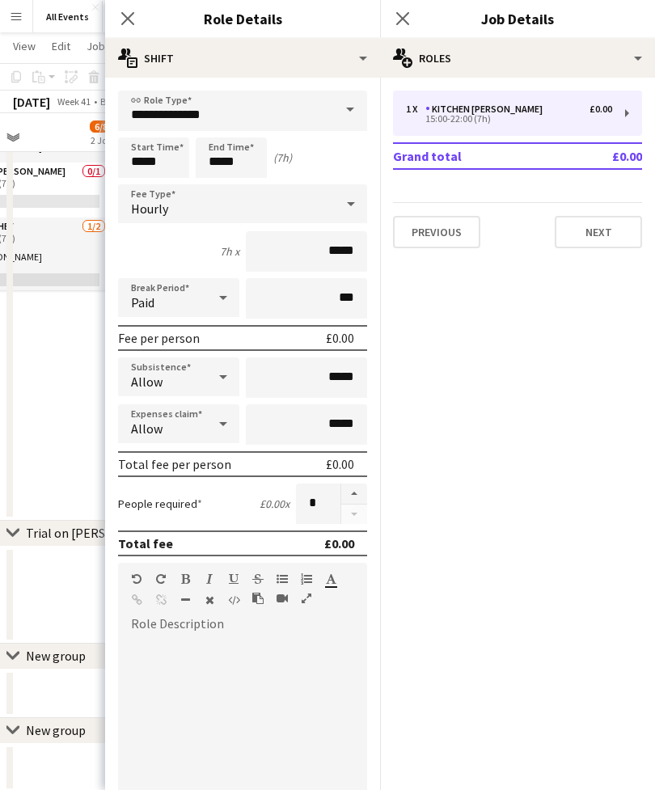
click at [318, 645] on div at bounding box center [242, 731] width 249 height 194
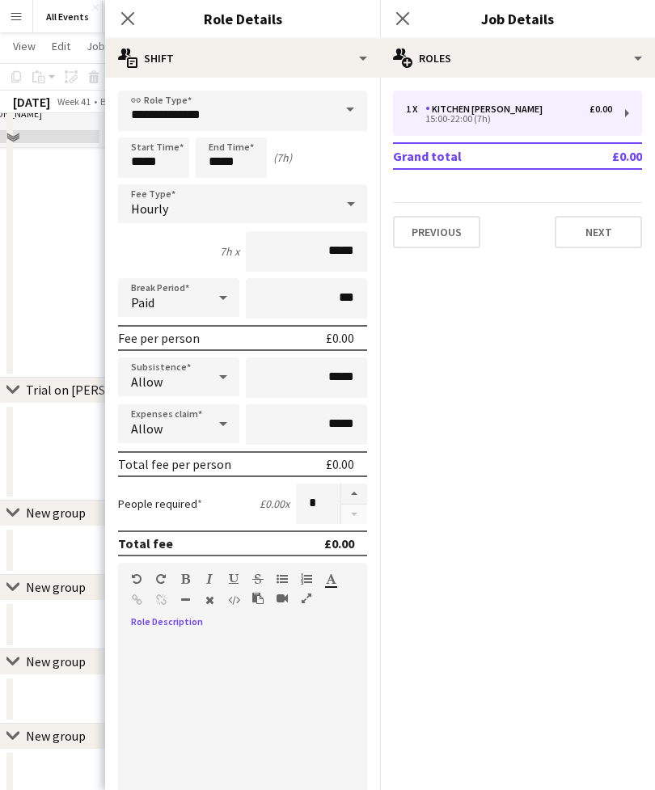
scroll to position [479, 0]
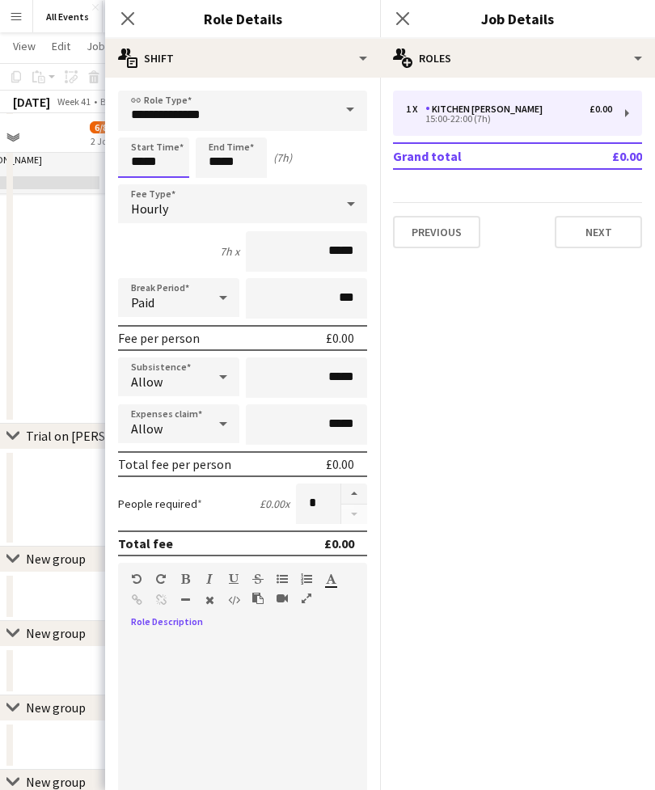
click at [172, 156] on input "*****" at bounding box center [153, 157] width 71 height 40
click at [533, 337] on mat-expansion-panel "pencil3 General details 1 x Kitchen Porter £0.00 15:00-22:00 (7h) Grand total £…" at bounding box center [517, 434] width 275 height 712
click at [359, 101] on span at bounding box center [350, 110] width 34 height 39
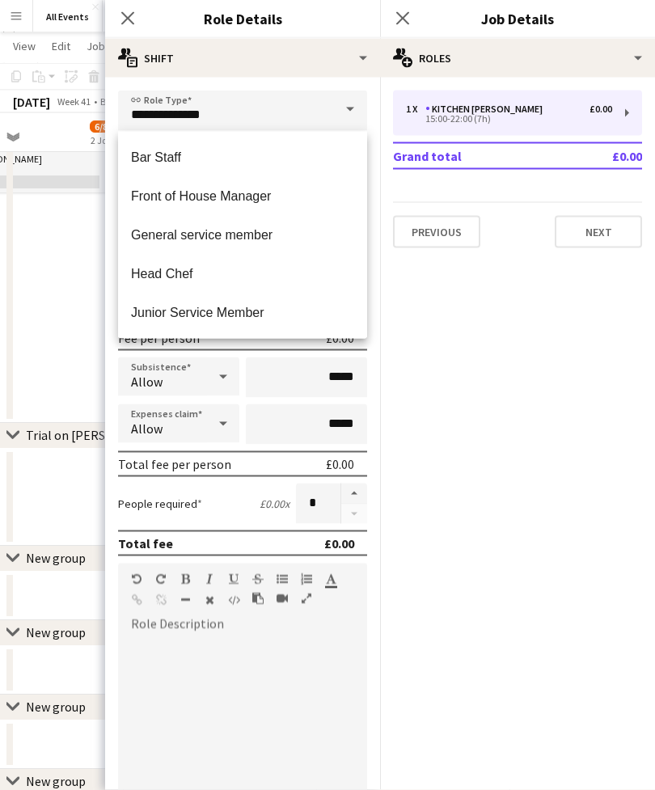
scroll to position [480, 0]
click at [353, 108] on span at bounding box center [350, 110] width 34 height 39
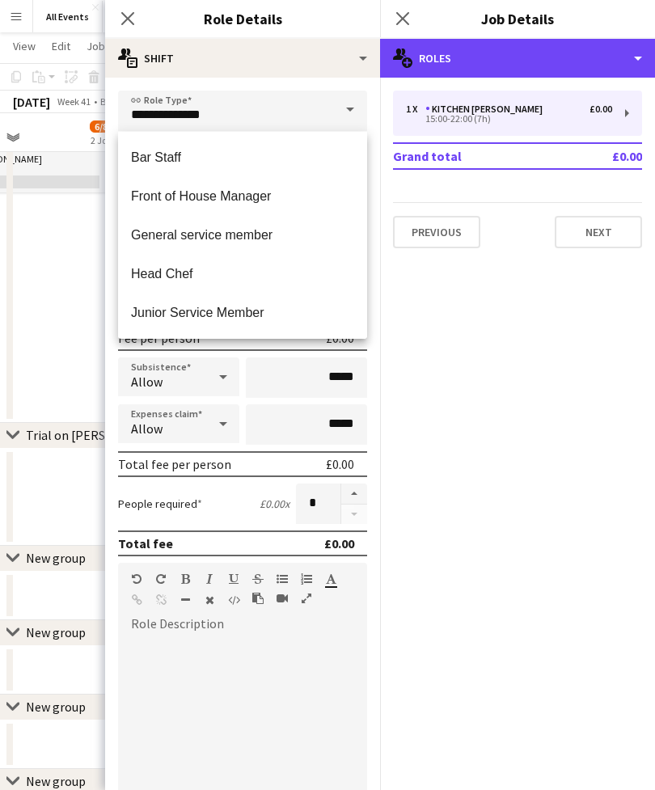
click at [638, 57] on div "multiple-users-add Roles" at bounding box center [517, 58] width 275 height 39
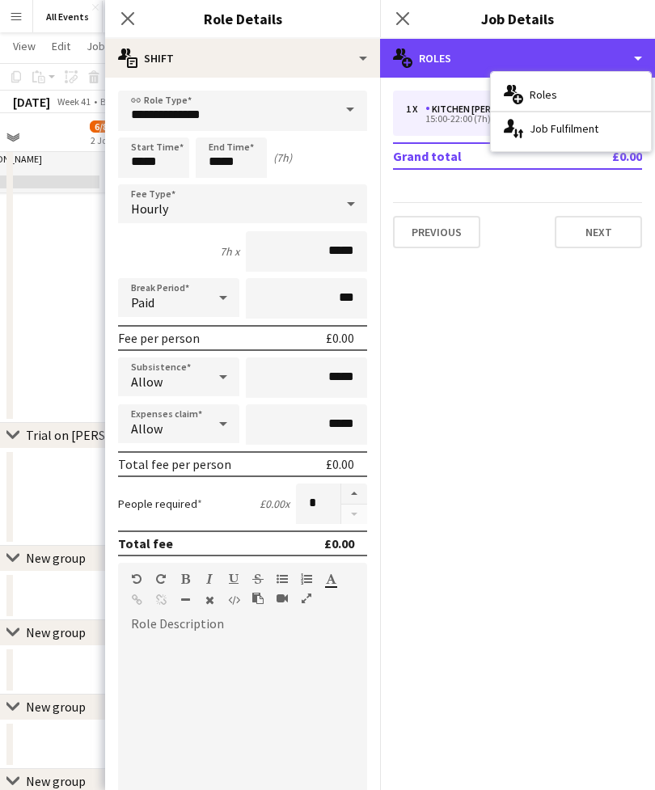
click at [645, 56] on div "multiple-users-add Roles" at bounding box center [517, 58] width 275 height 39
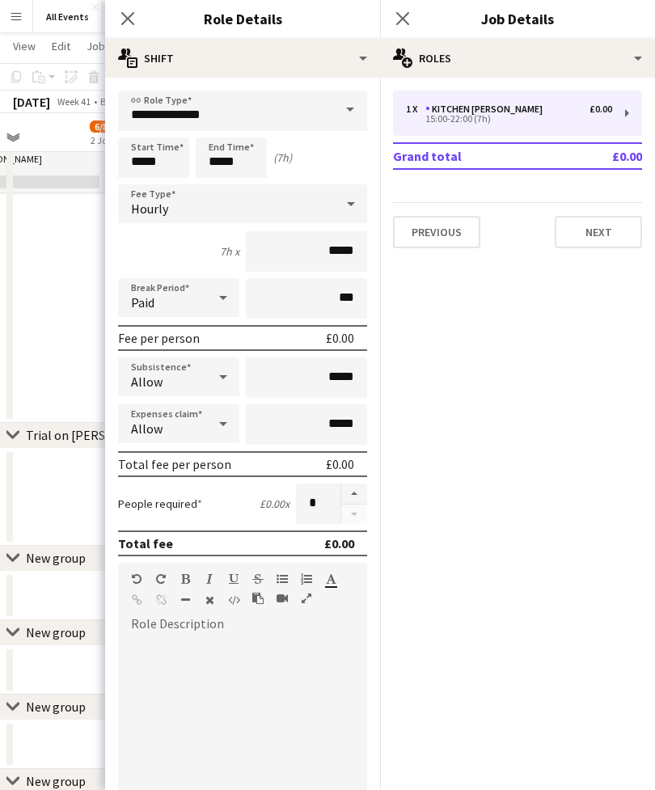
click at [400, 25] on icon "Close pop-in" at bounding box center [402, 18] width 13 height 13
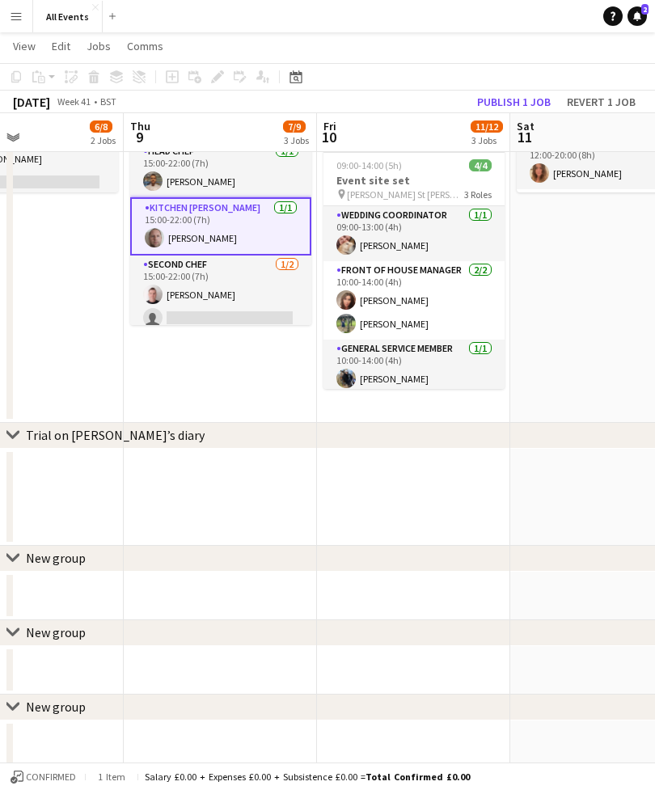
scroll to position [0, 0]
